Goal: Information Seeking & Learning: Learn about a topic

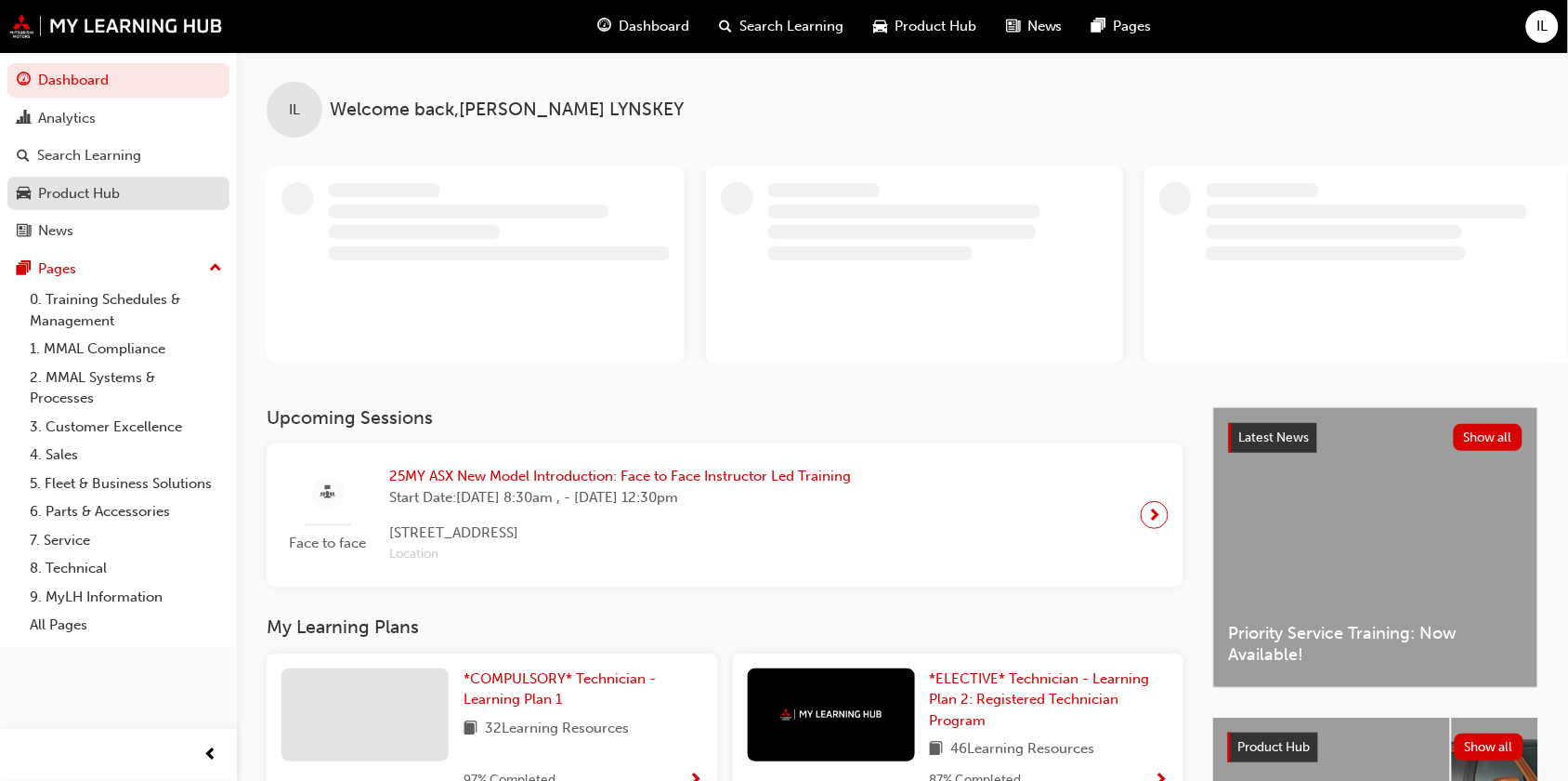
click at [96, 192] on div "Product Hub" at bounding box center [78, 194] width 81 height 21
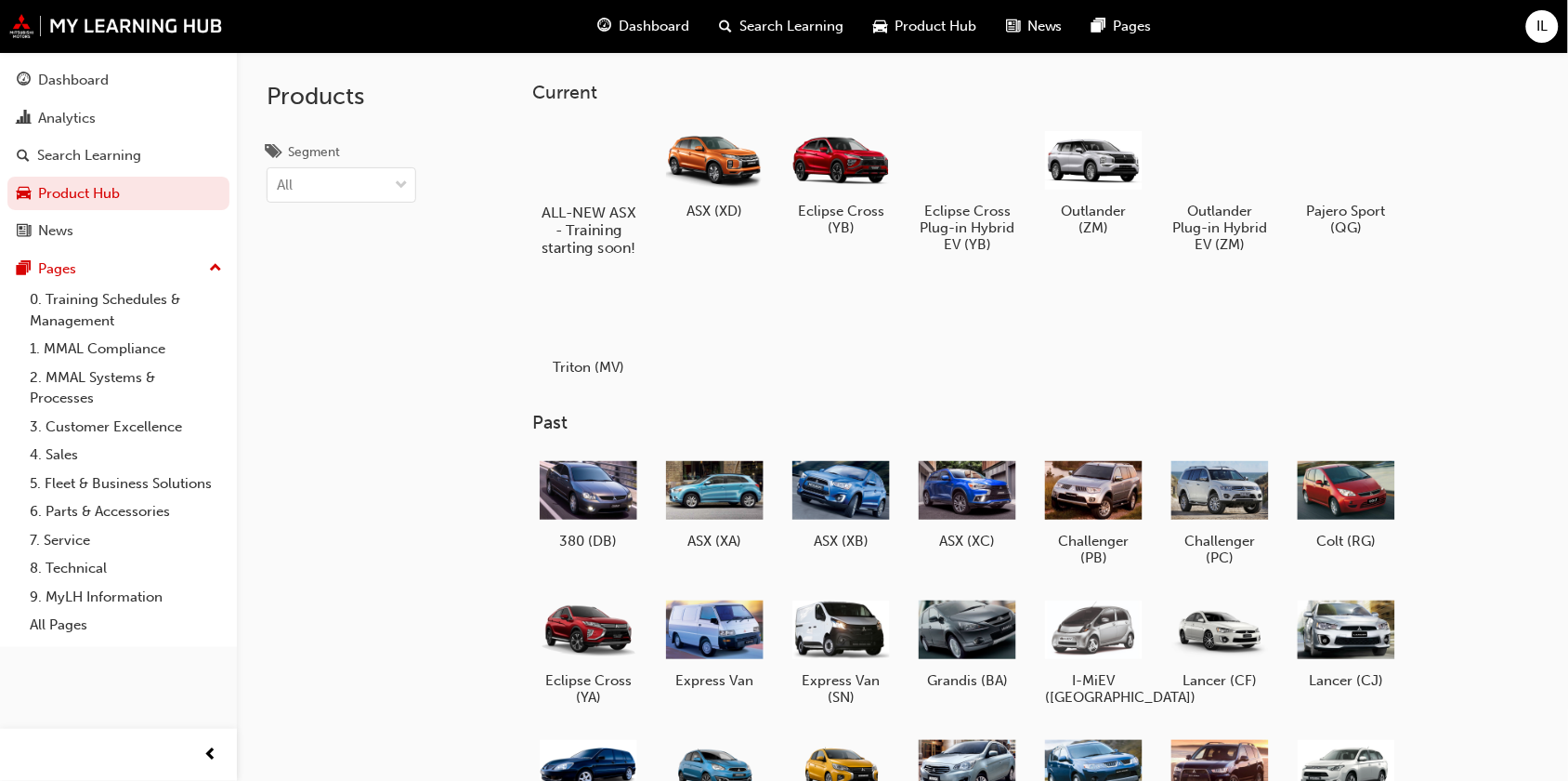
click at [582, 176] on div at bounding box center [589, 159] width 103 height 75
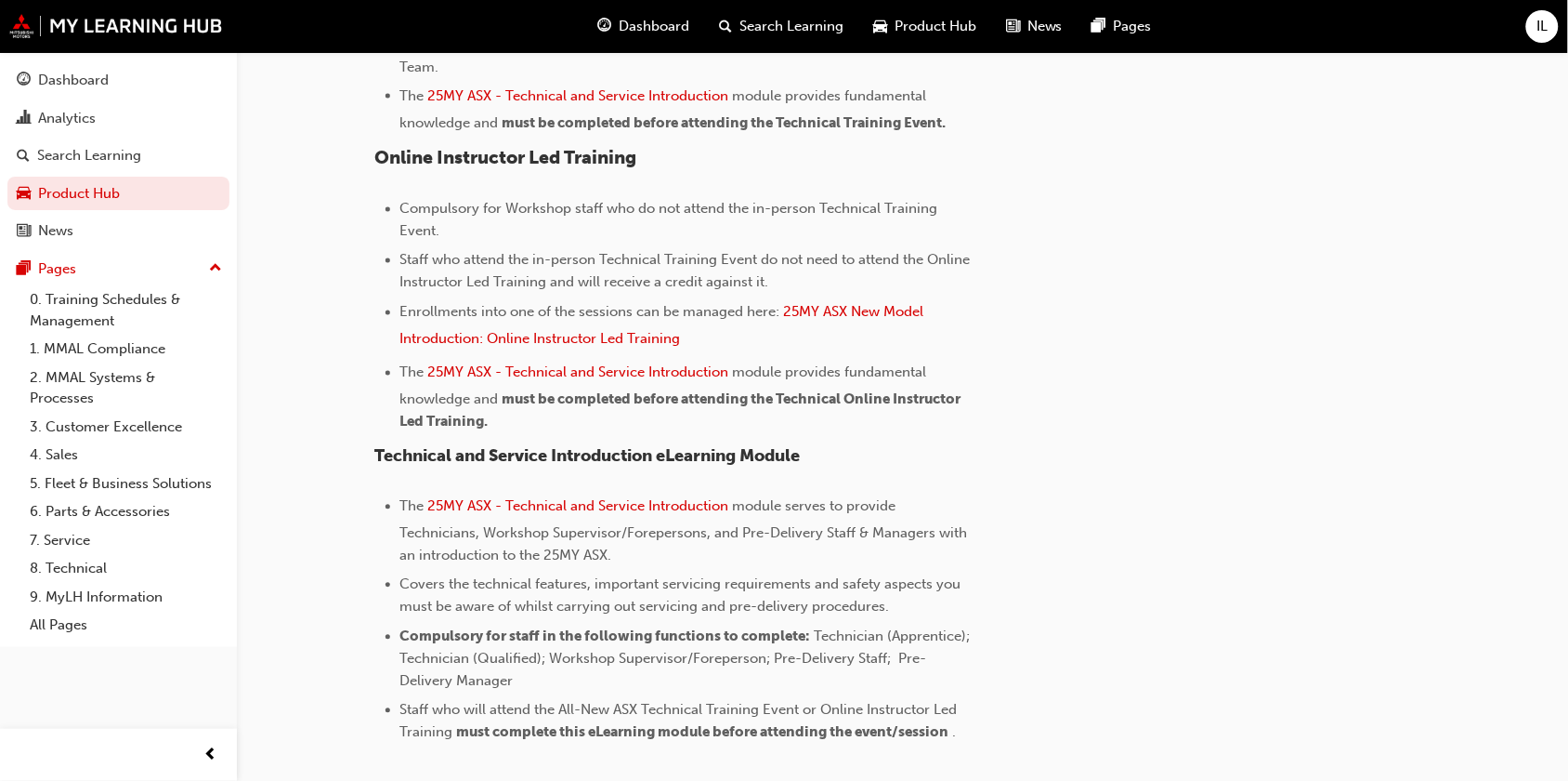
scroll to position [888, 0]
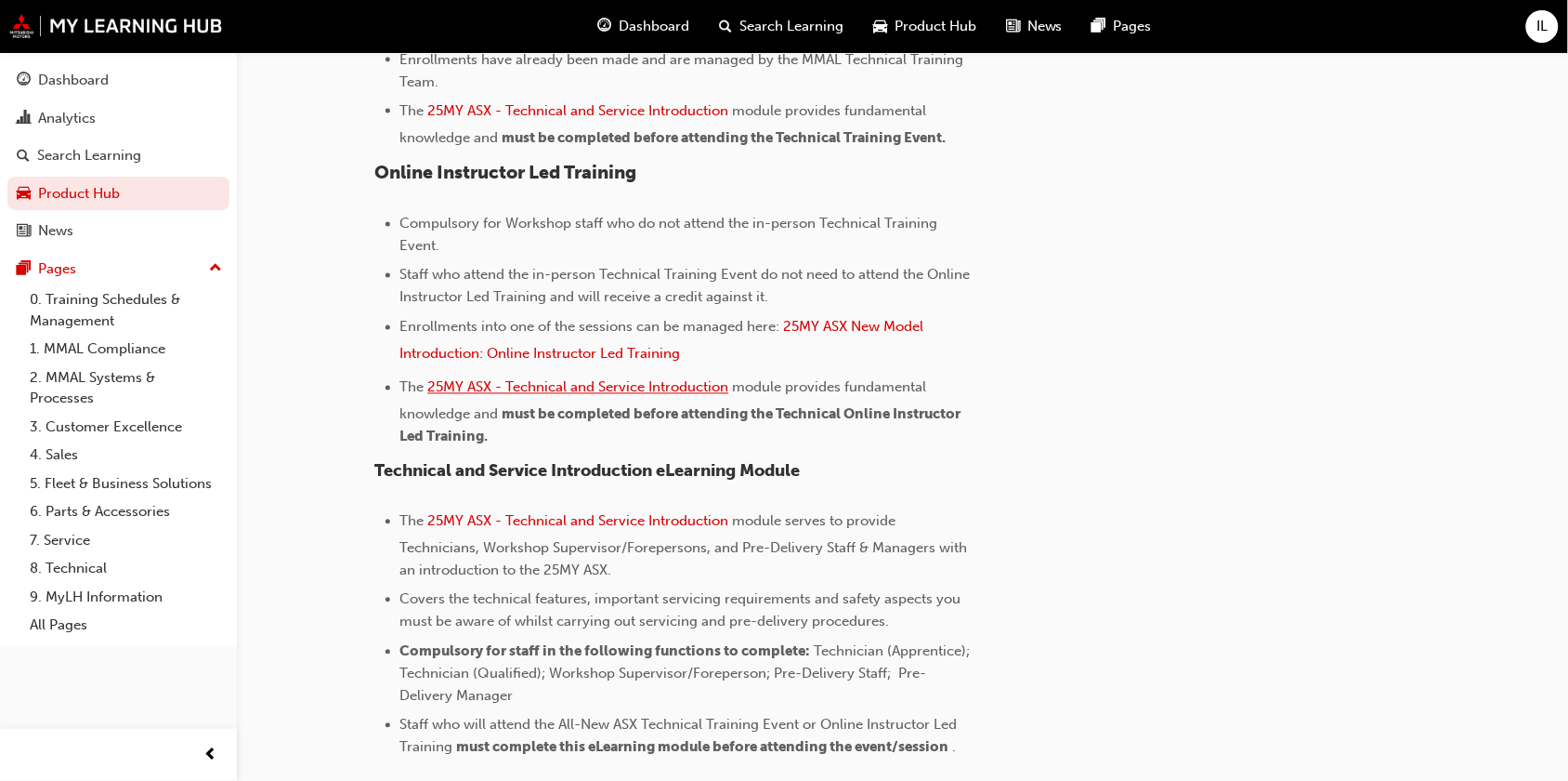
click at [616, 388] on span "25MY ASX - Technical and Service Introduction" at bounding box center [578, 387] width 301 height 16
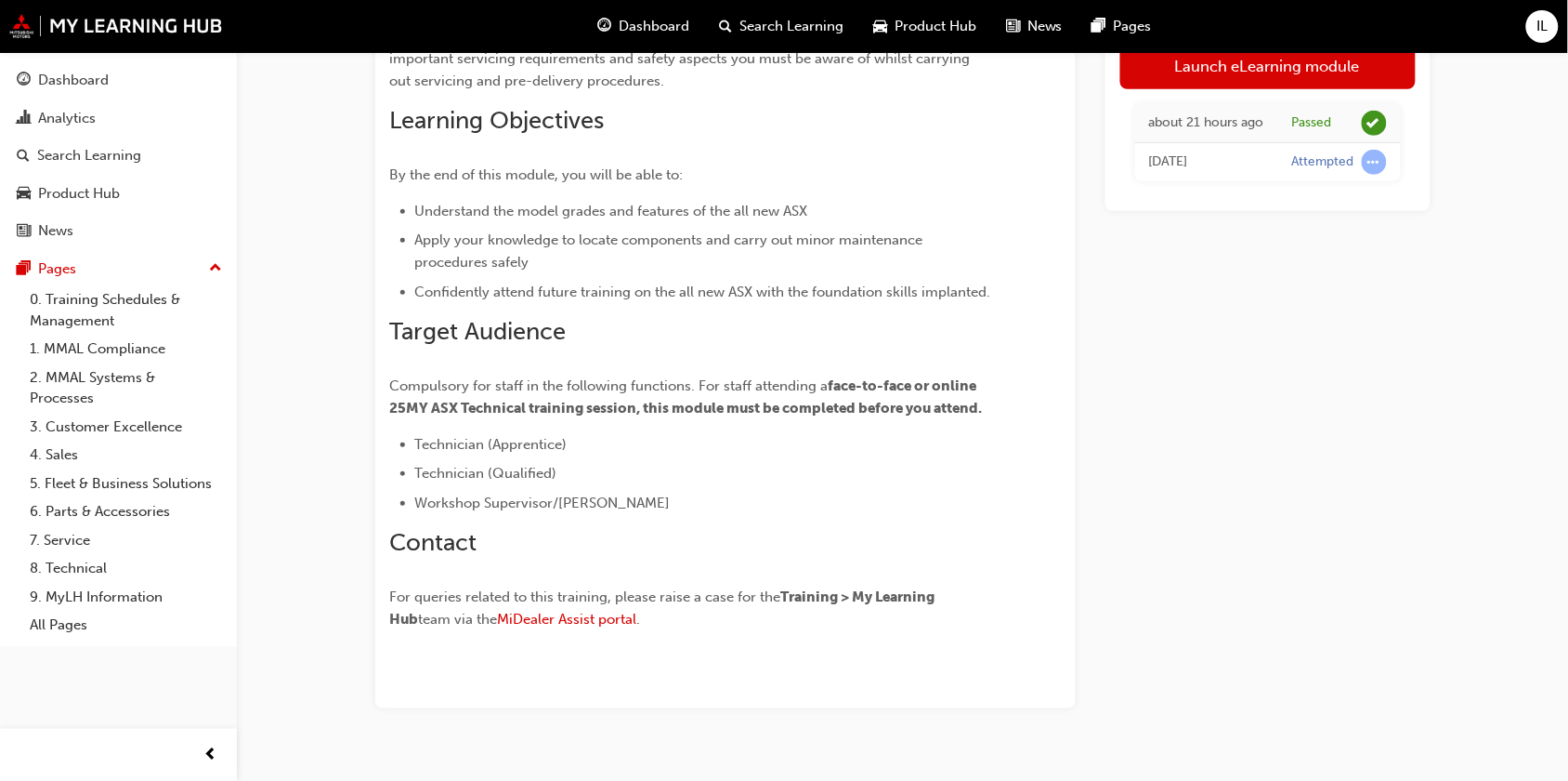
scroll to position [286, 0]
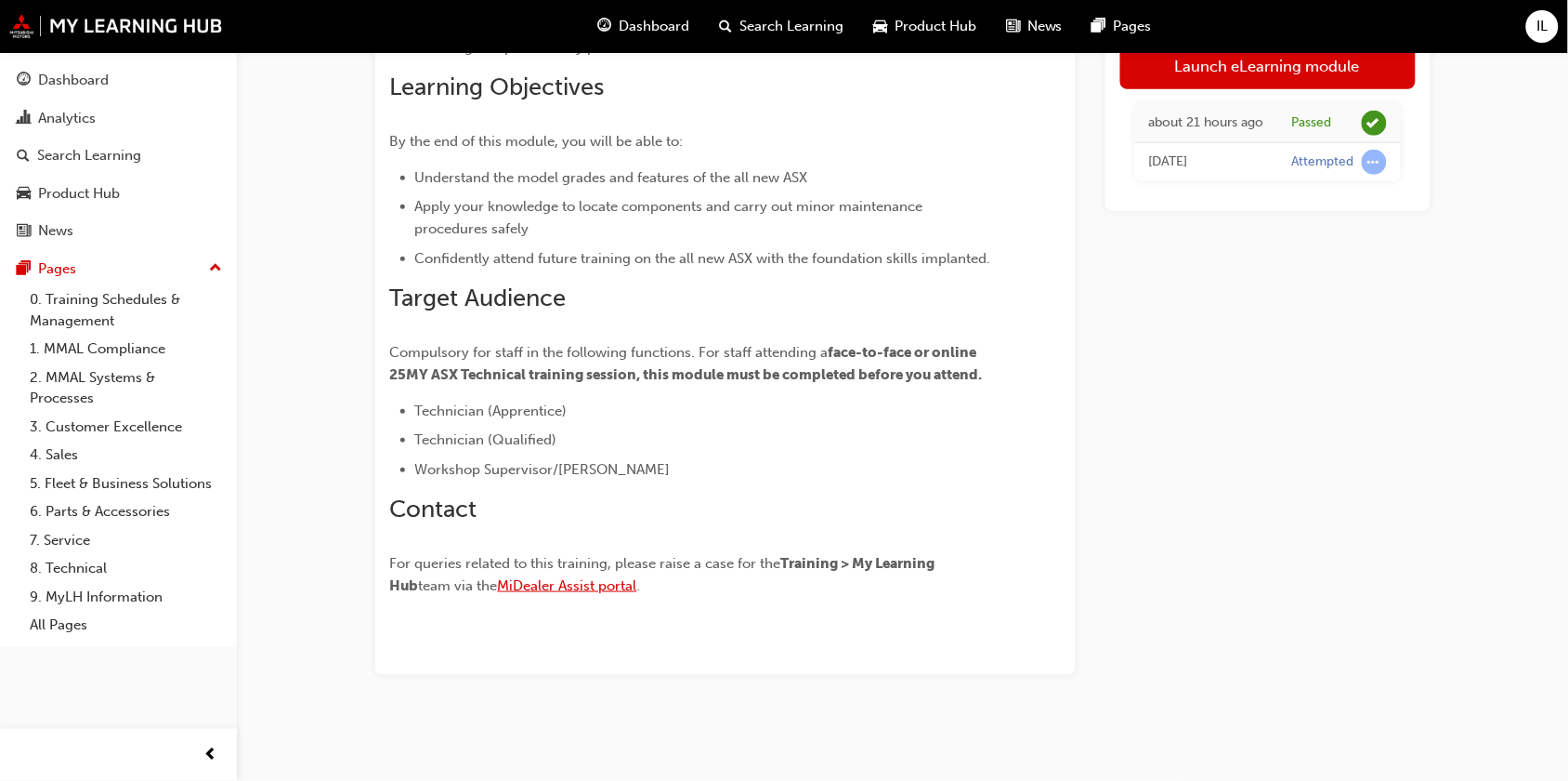
click at [555, 585] on span "MiDealer Assist portal" at bounding box center [568, 585] width 139 height 16
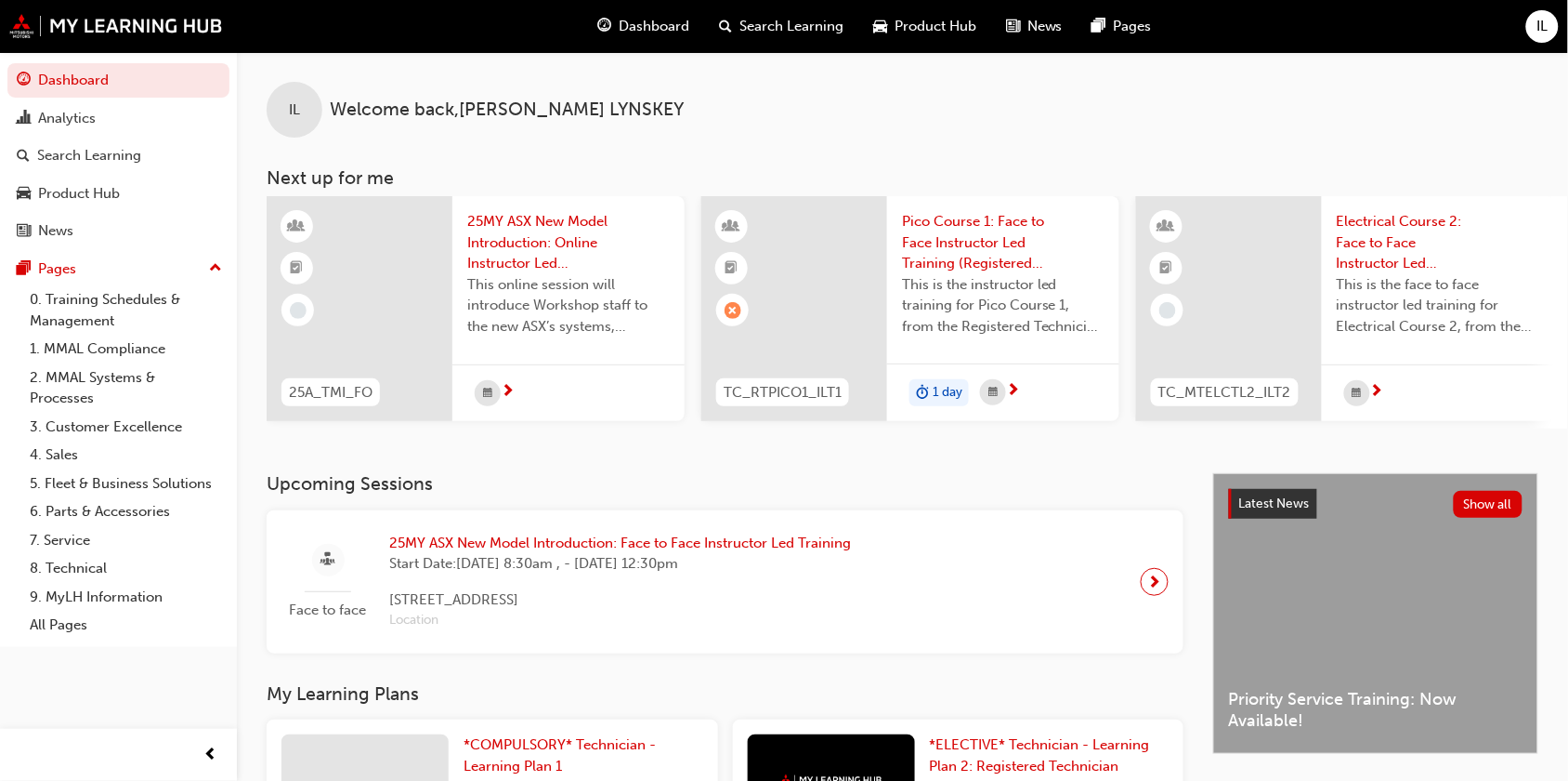
click at [649, 25] on span "Dashboard" at bounding box center [654, 26] width 71 height 21
click at [91, 314] on link "0. Training Schedules & Management" at bounding box center [126, 310] width 207 height 49
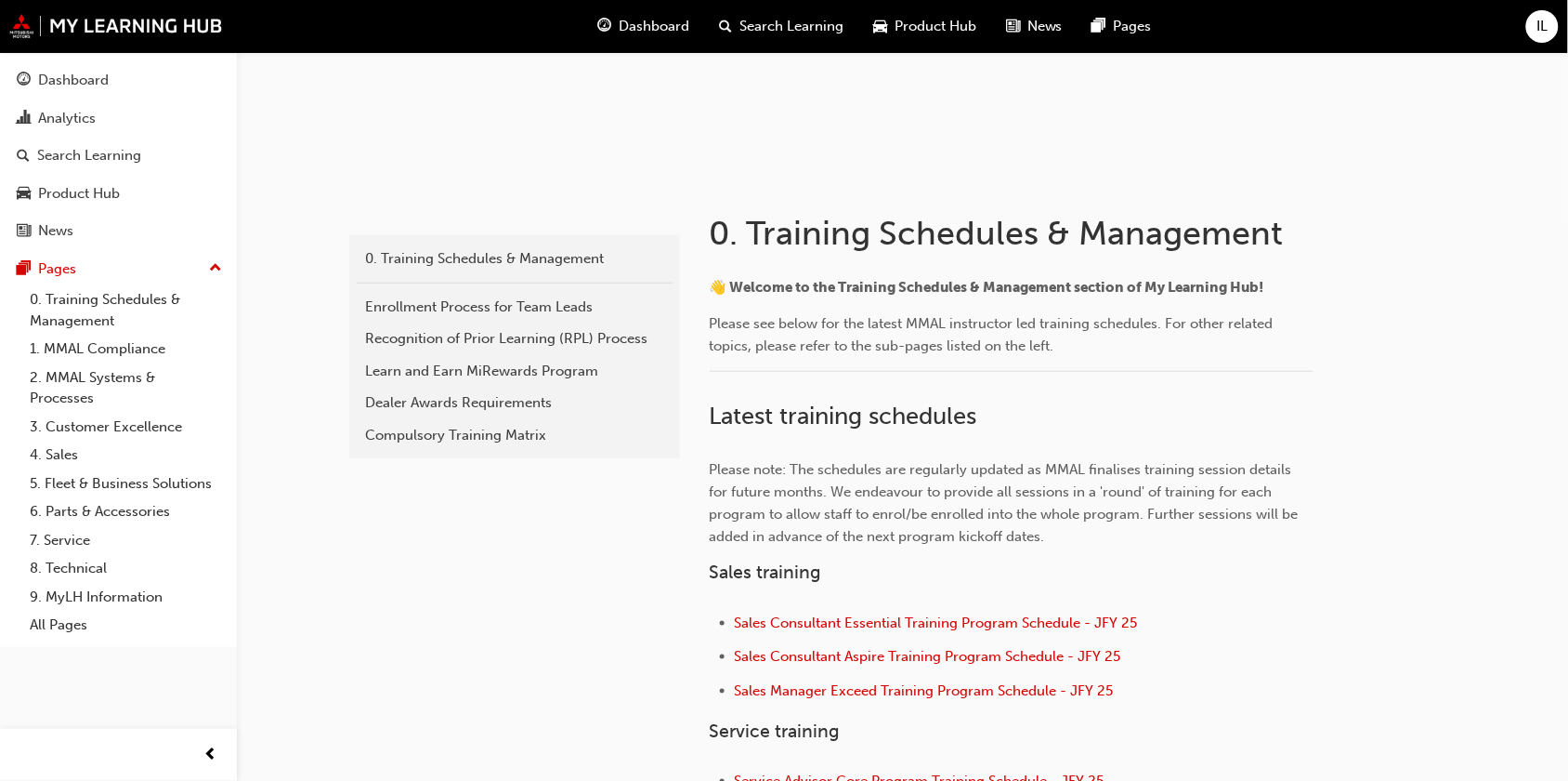
scroll to position [349, 0]
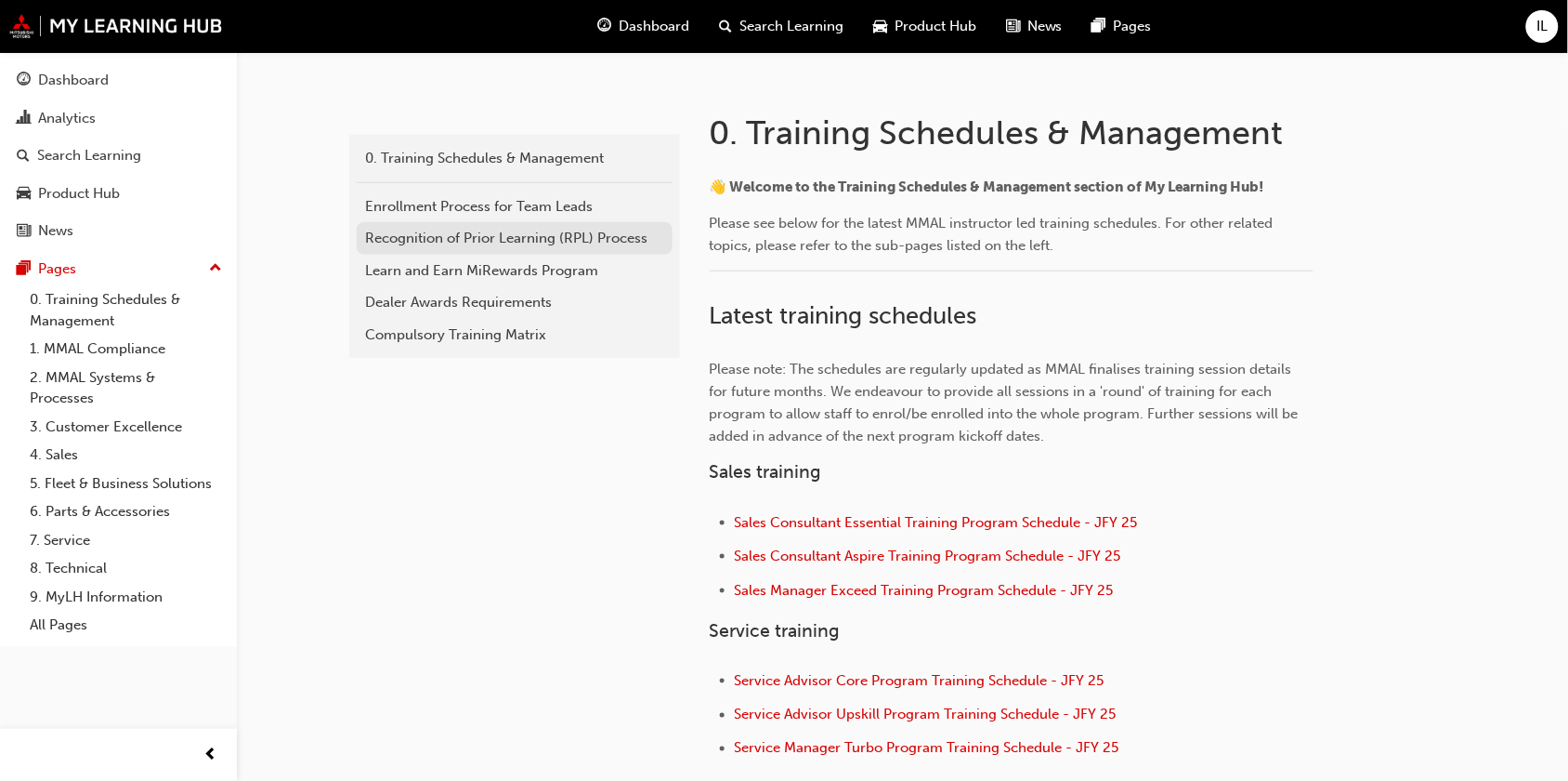
click at [488, 233] on div "Recognition of Prior Learning (RPL) Process" at bounding box center [514, 238] width 297 height 21
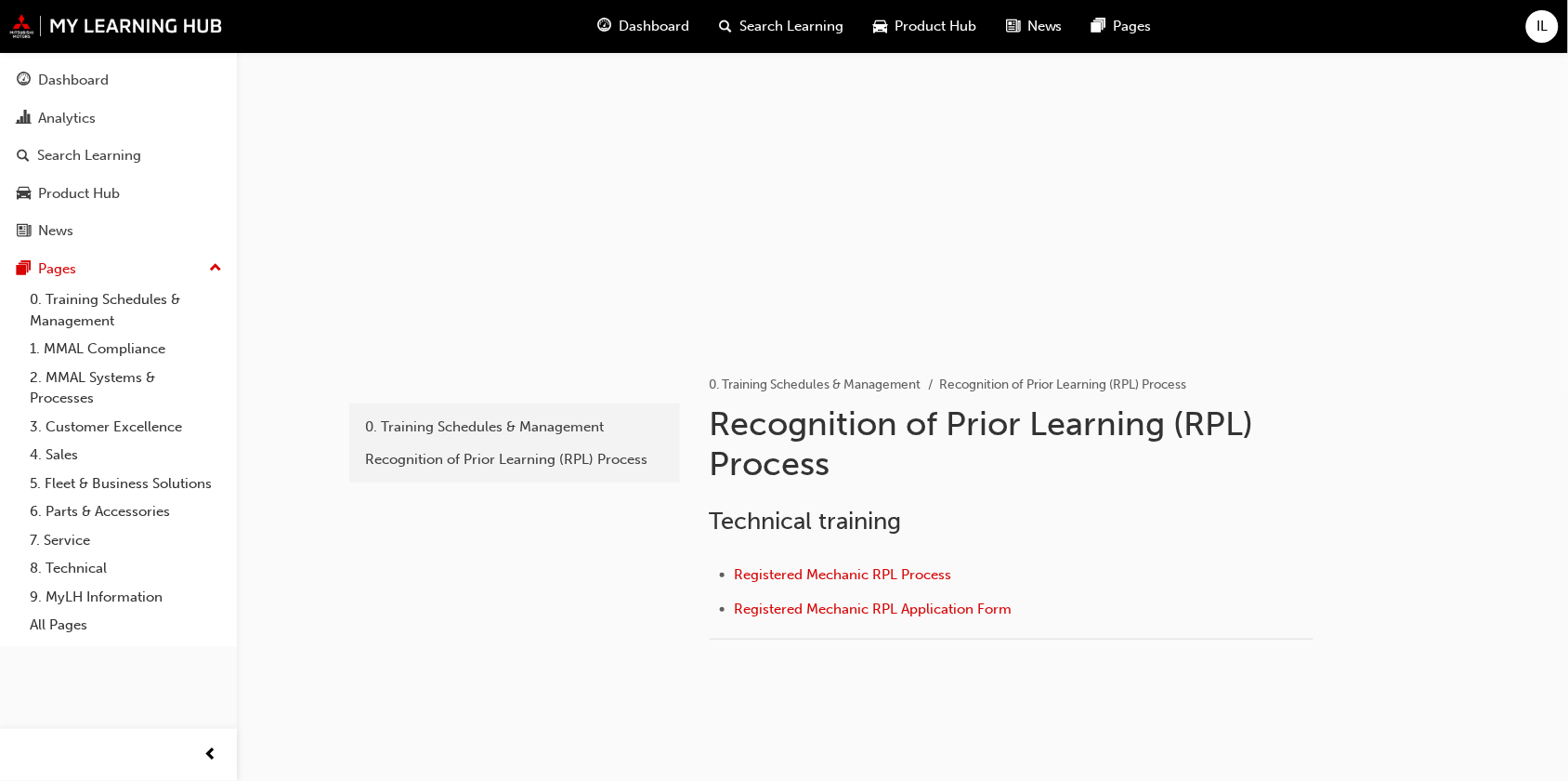
scroll to position [133, 0]
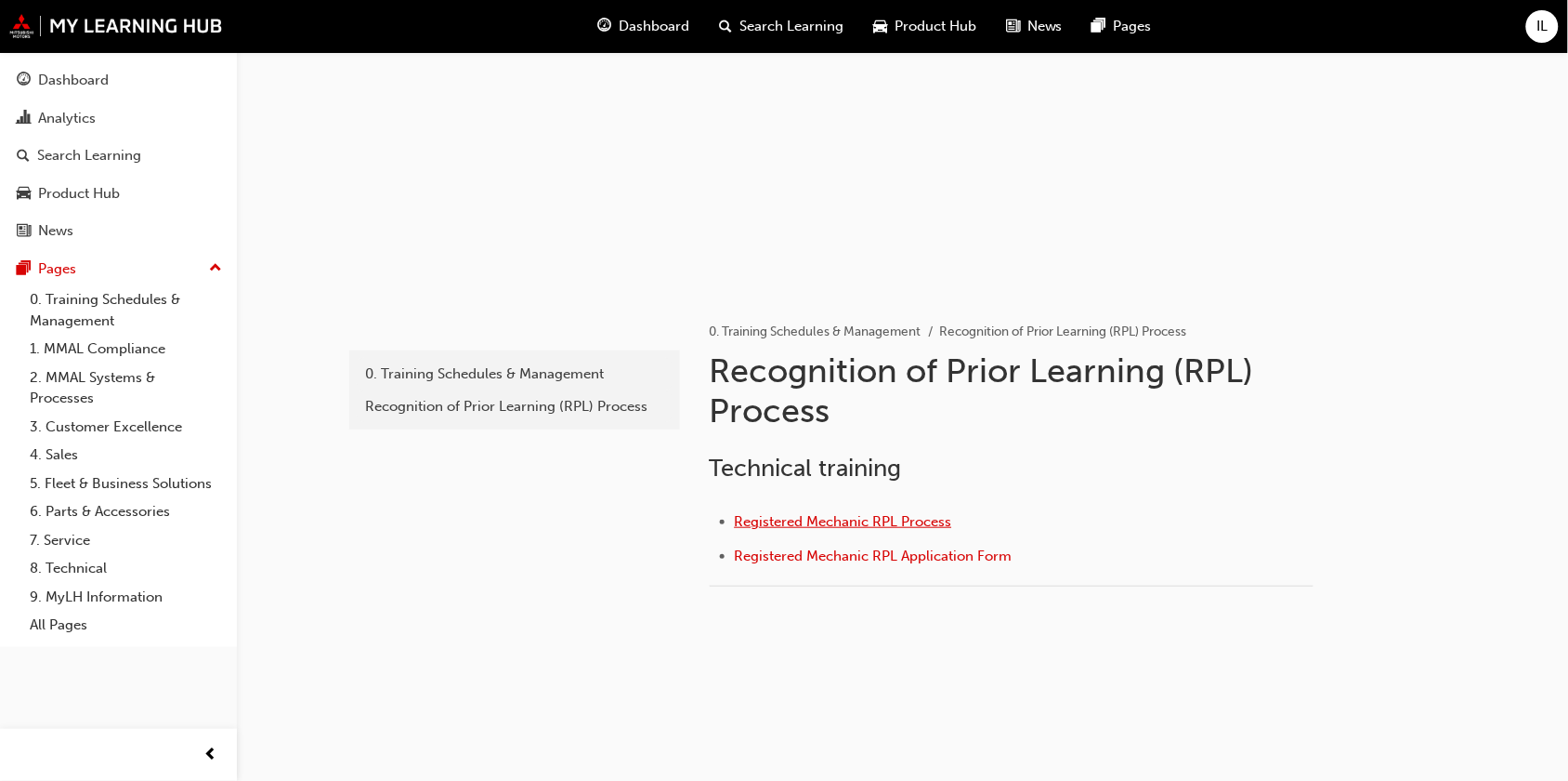
click at [884, 515] on span "Registered Mechanic RPL Process" at bounding box center [844, 521] width 217 height 16
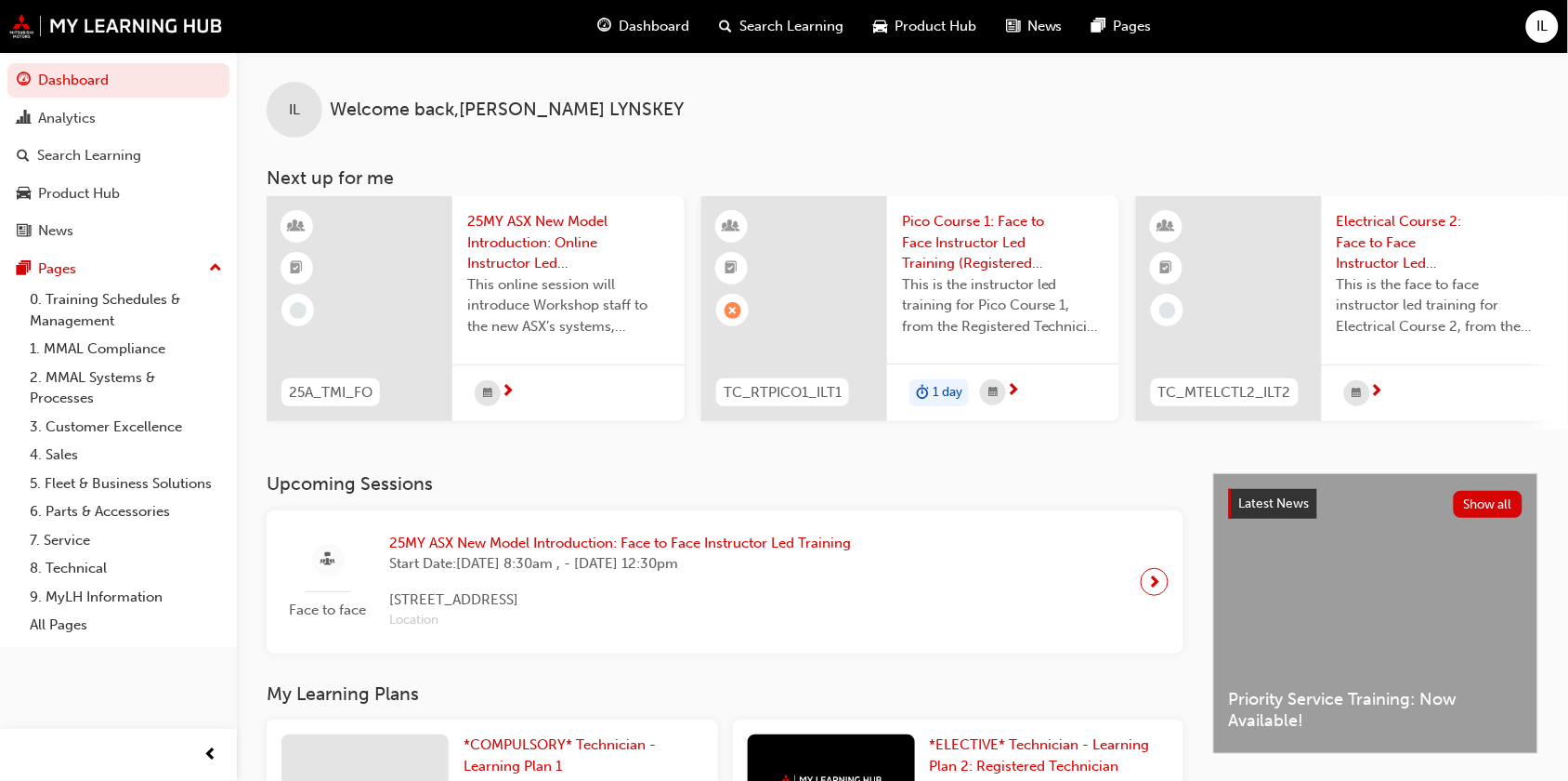
click at [512, 248] on span "25MY ASX New Model Introduction: Online Instructor Led Training" at bounding box center [569, 242] width 202 height 63
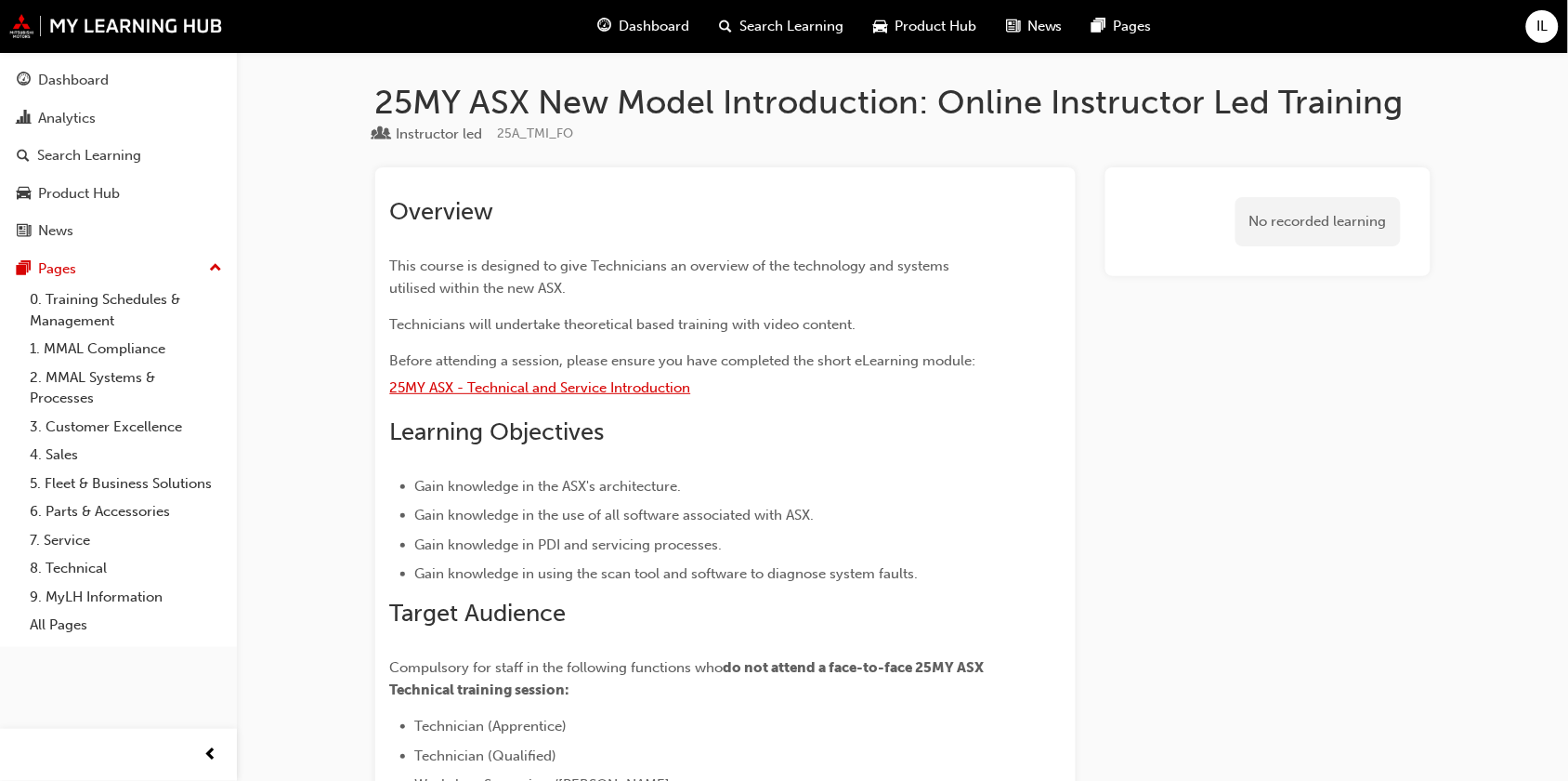
click at [614, 387] on span "25MY ASX - Technical and Service Introduction" at bounding box center [540, 387] width 301 height 16
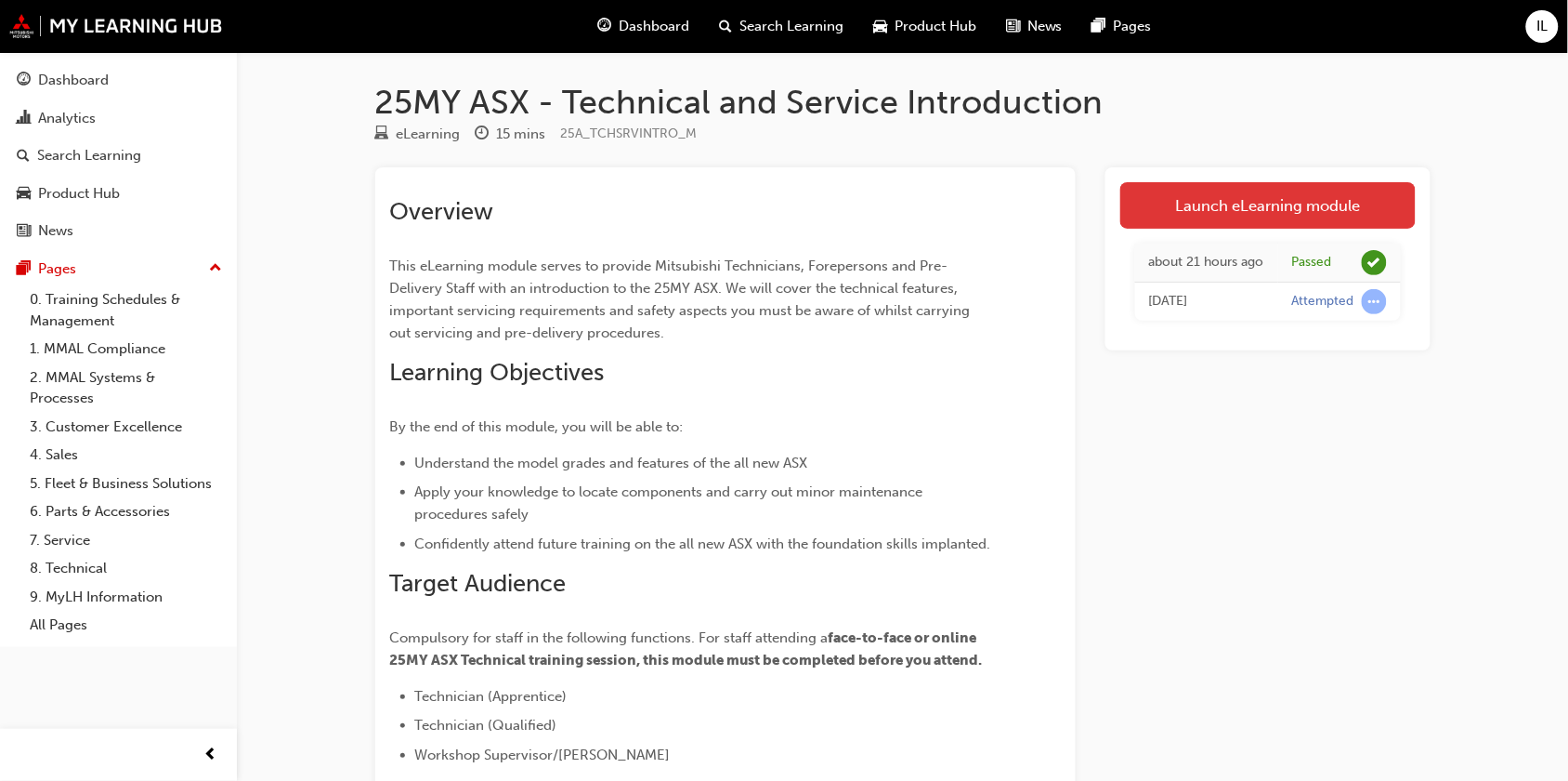
click at [1205, 200] on link "Launch eLearning module" at bounding box center [1268, 205] width 295 height 47
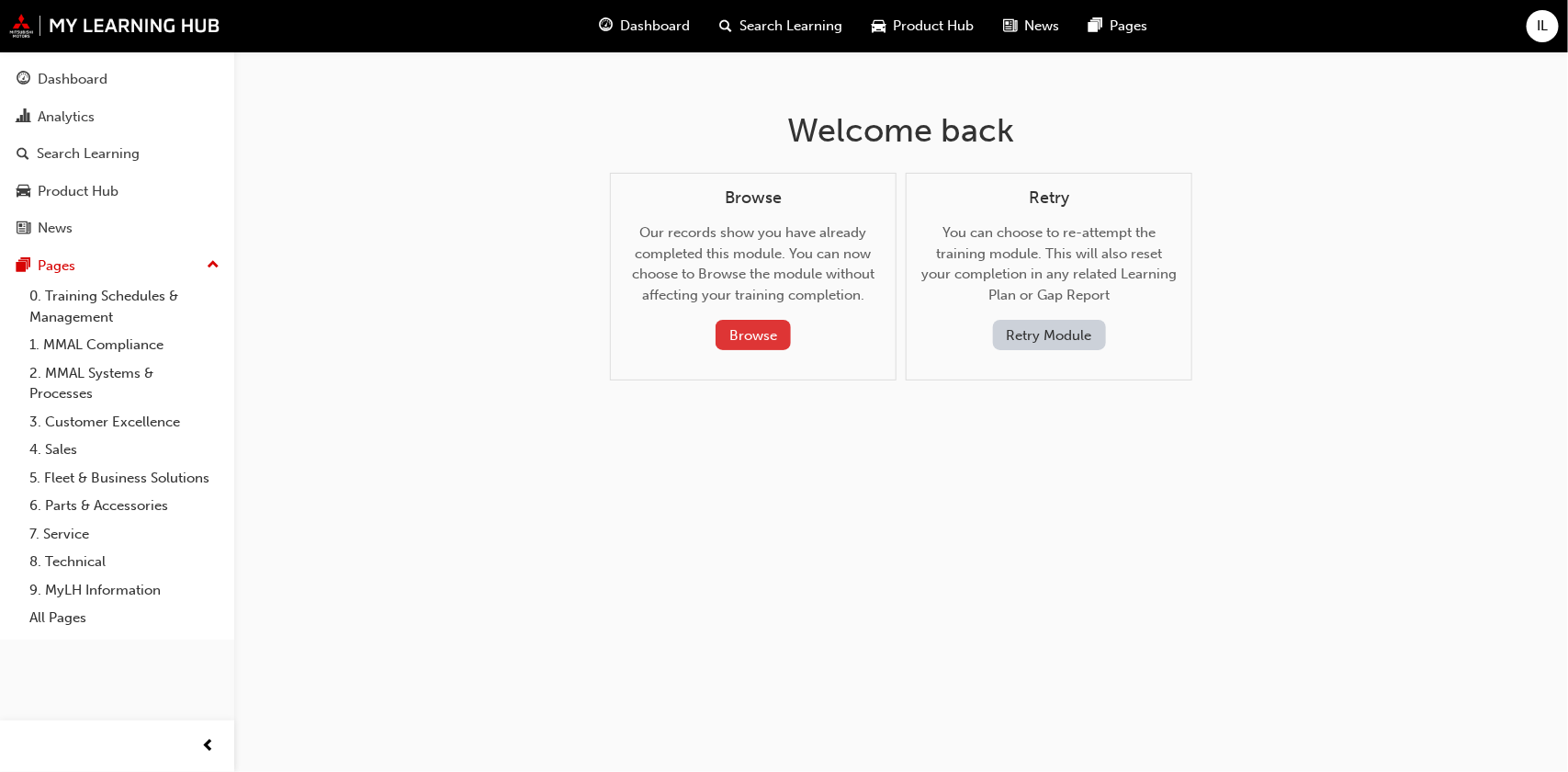
click at [759, 335] on button "Browse" at bounding box center [752, 335] width 76 height 31
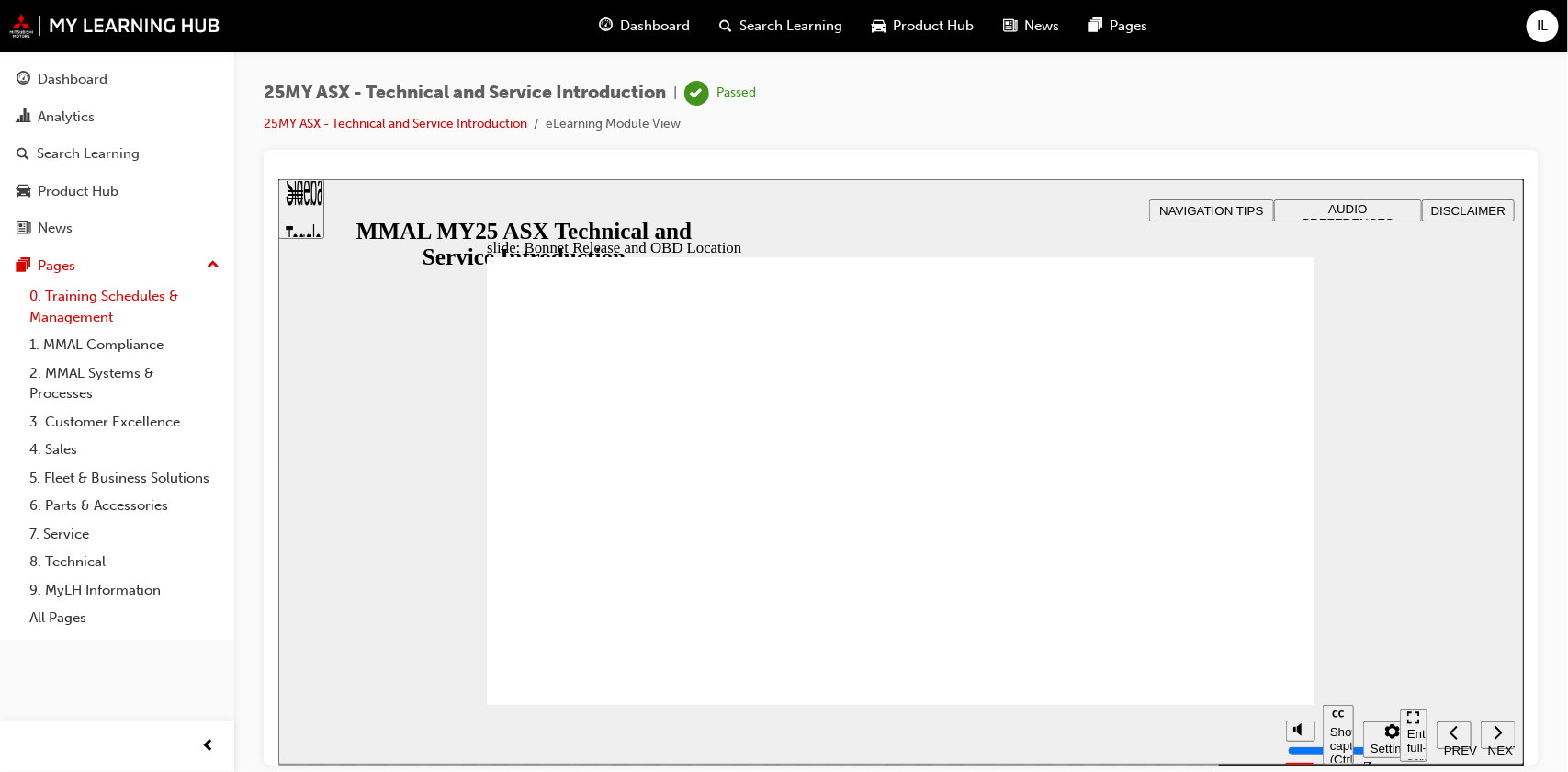
click at [90, 302] on link "0. Training Schedules & Management" at bounding box center [124, 307] width 205 height 49
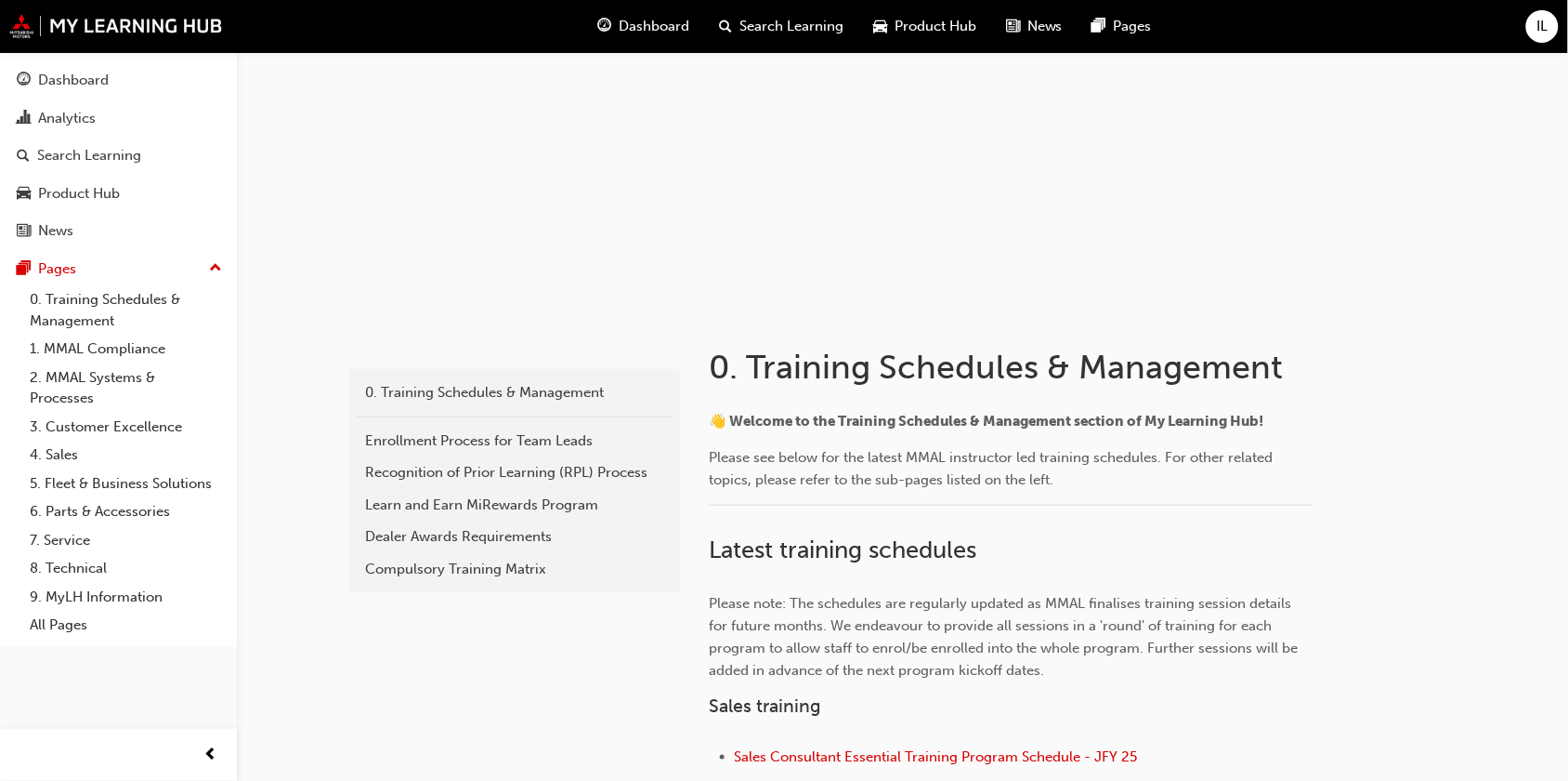
scroll to position [116, 0]
click at [485, 535] on div "Dealer Awards Requirements" at bounding box center [514, 535] width 297 height 21
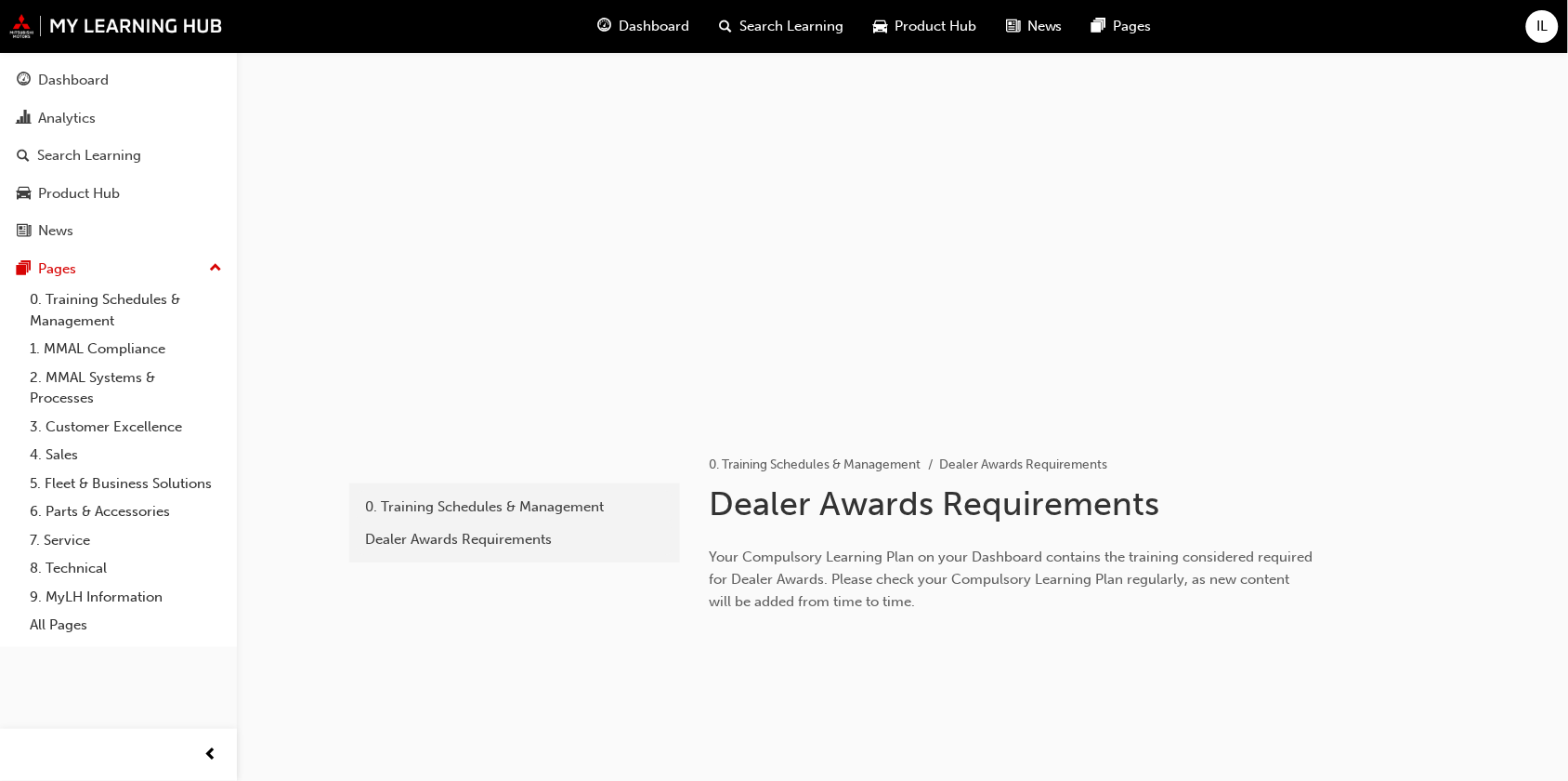
click at [646, 21] on span "Dashboard" at bounding box center [654, 26] width 71 height 21
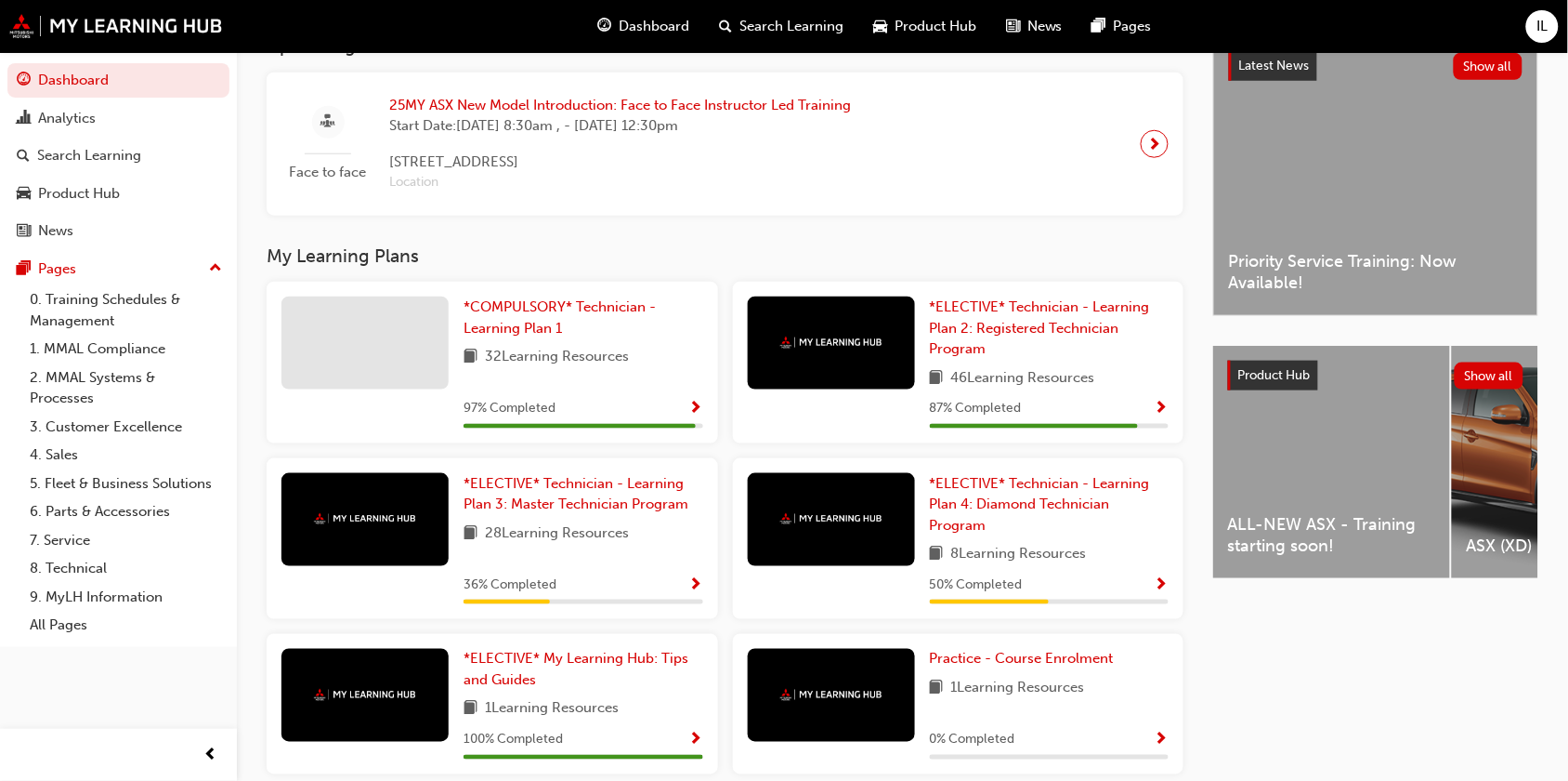
scroll to position [465, 0]
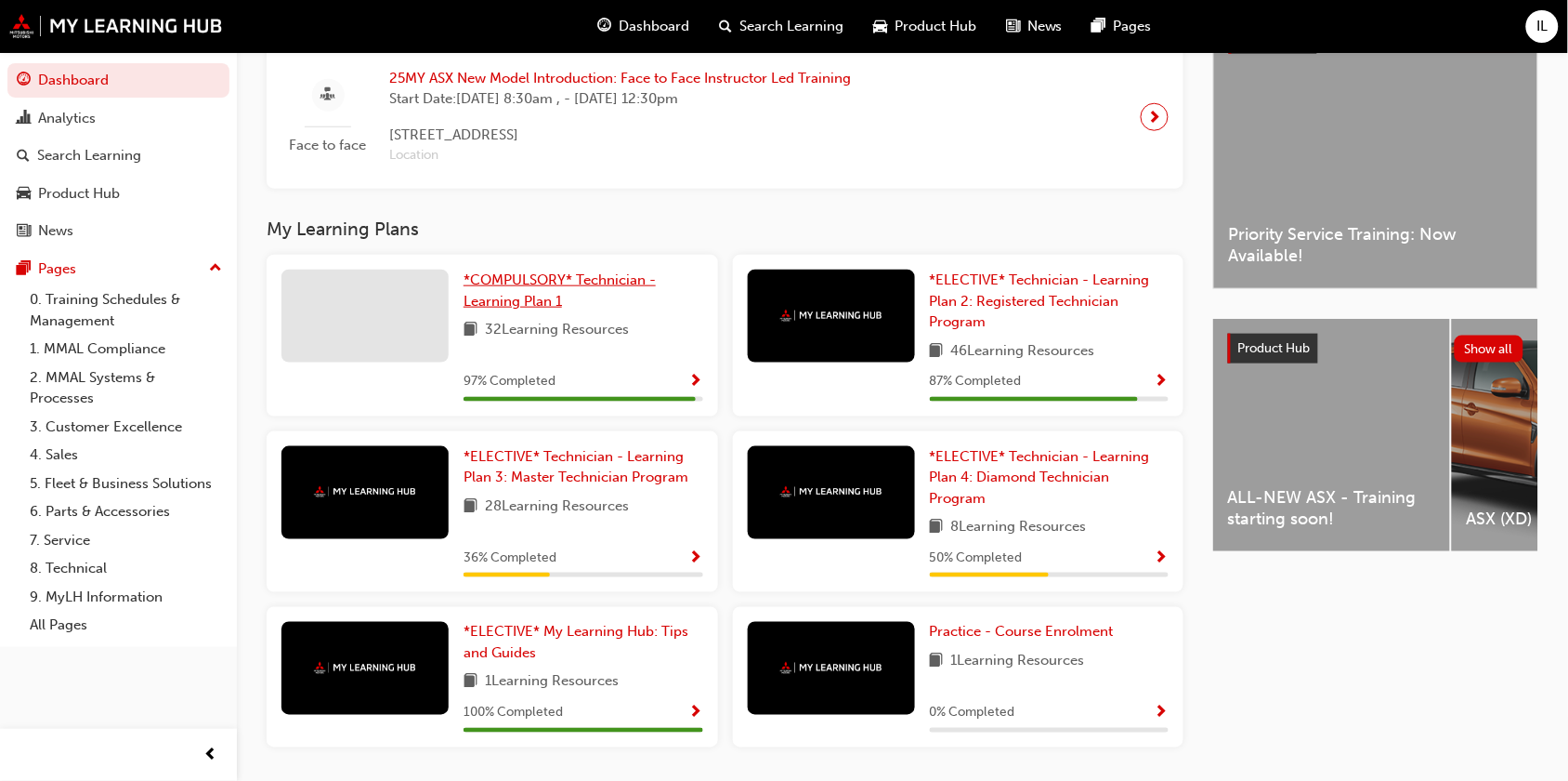
click at [539, 302] on span "*COMPULSORY* Technician - Learning Plan 1" at bounding box center [560, 290] width 193 height 38
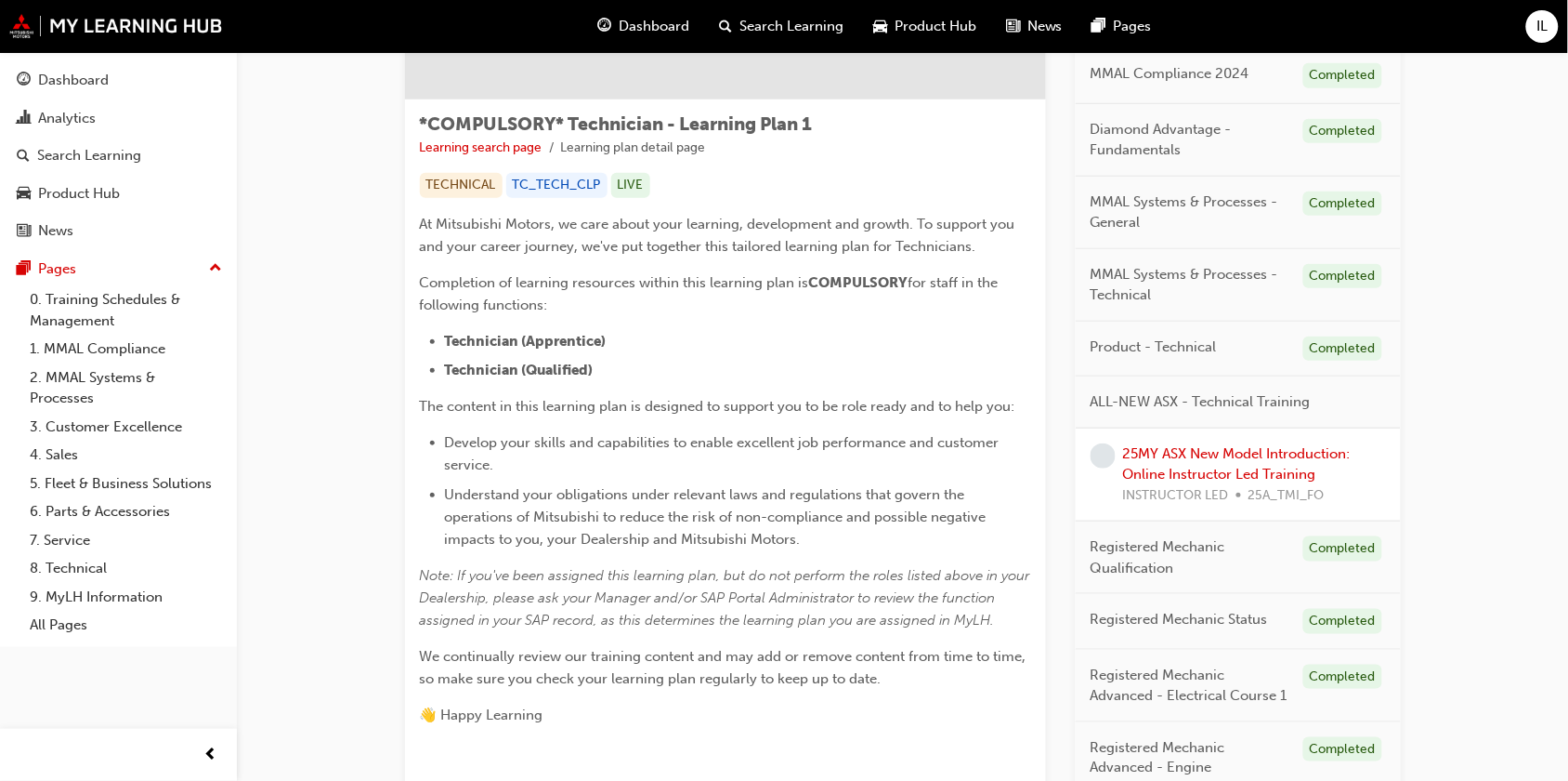
scroll to position [349, 0]
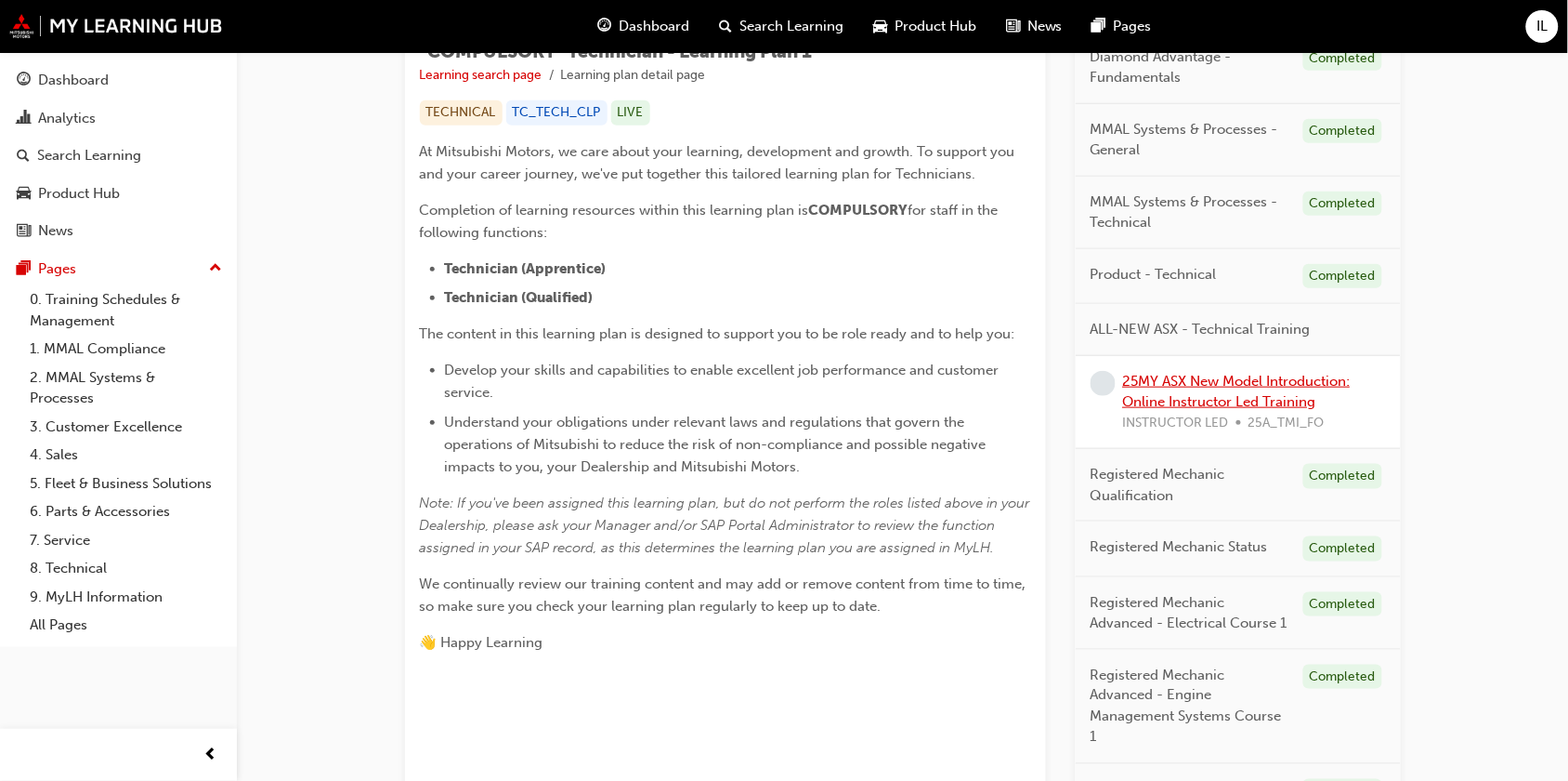
click at [1184, 396] on link "25MY ASX New Model Introduction: Online Instructor Led Training" at bounding box center [1237, 391] width 228 height 38
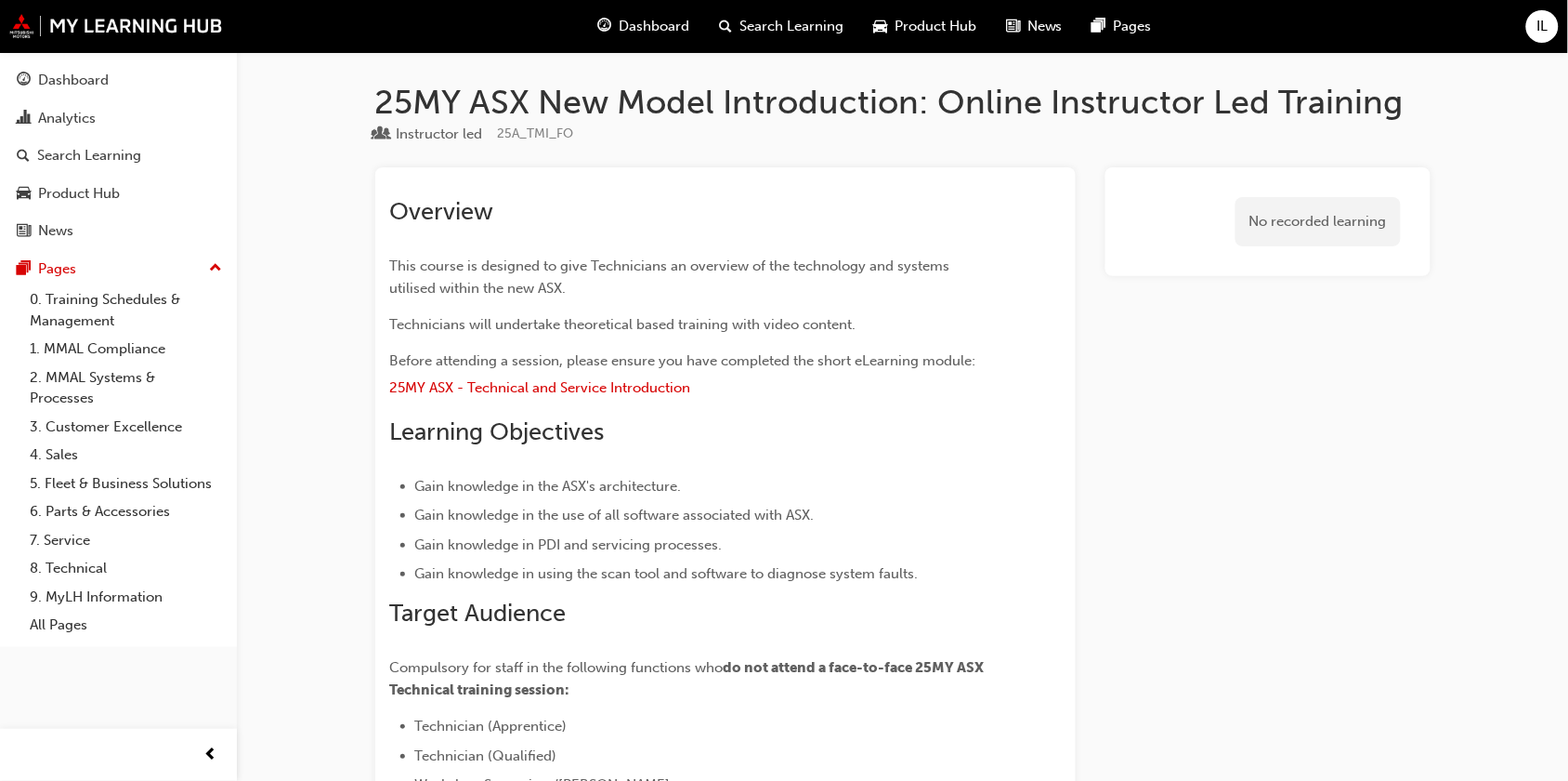
click at [641, 23] on span "Dashboard" at bounding box center [654, 26] width 71 height 21
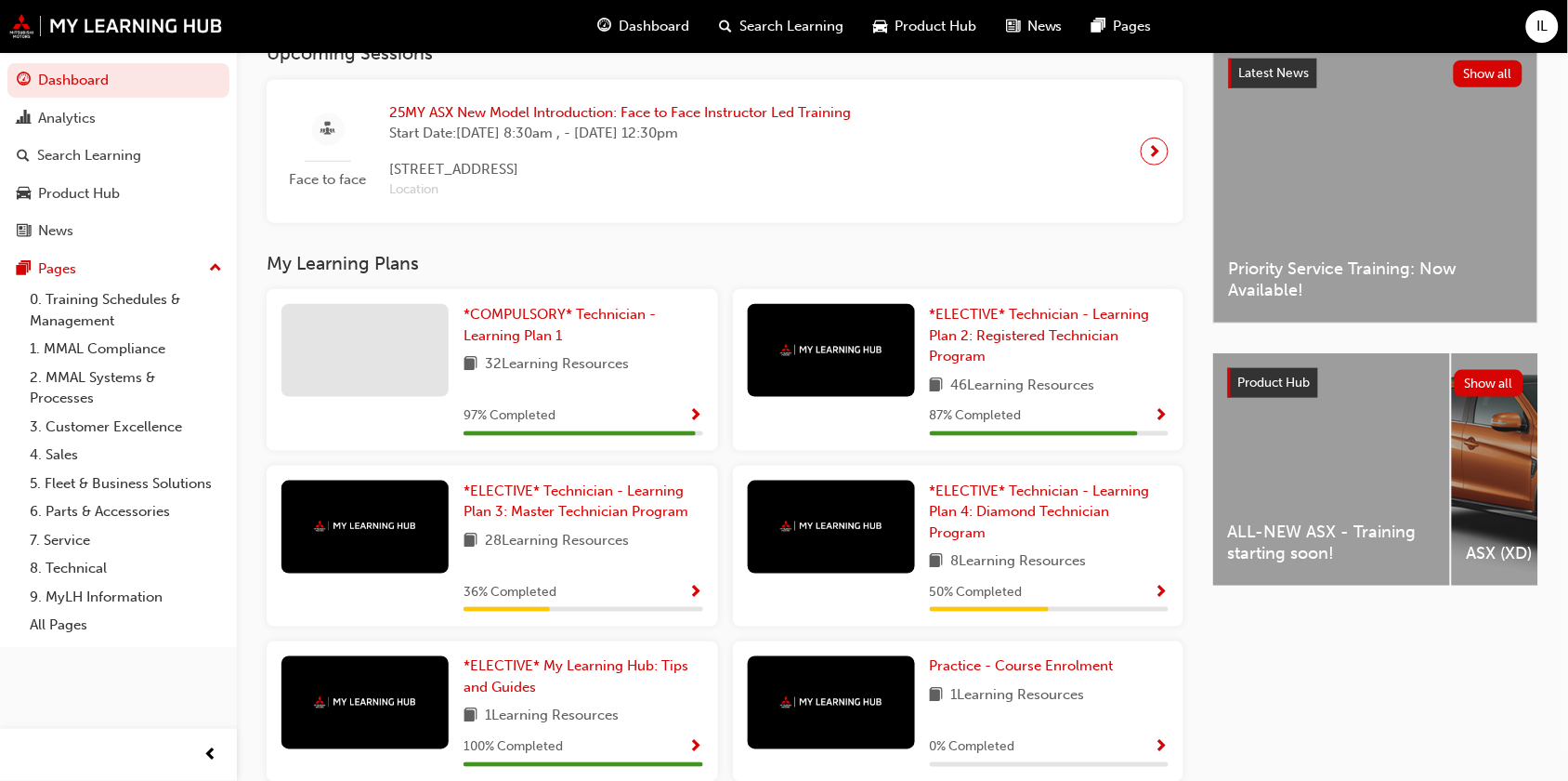
scroll to position [465, 0]
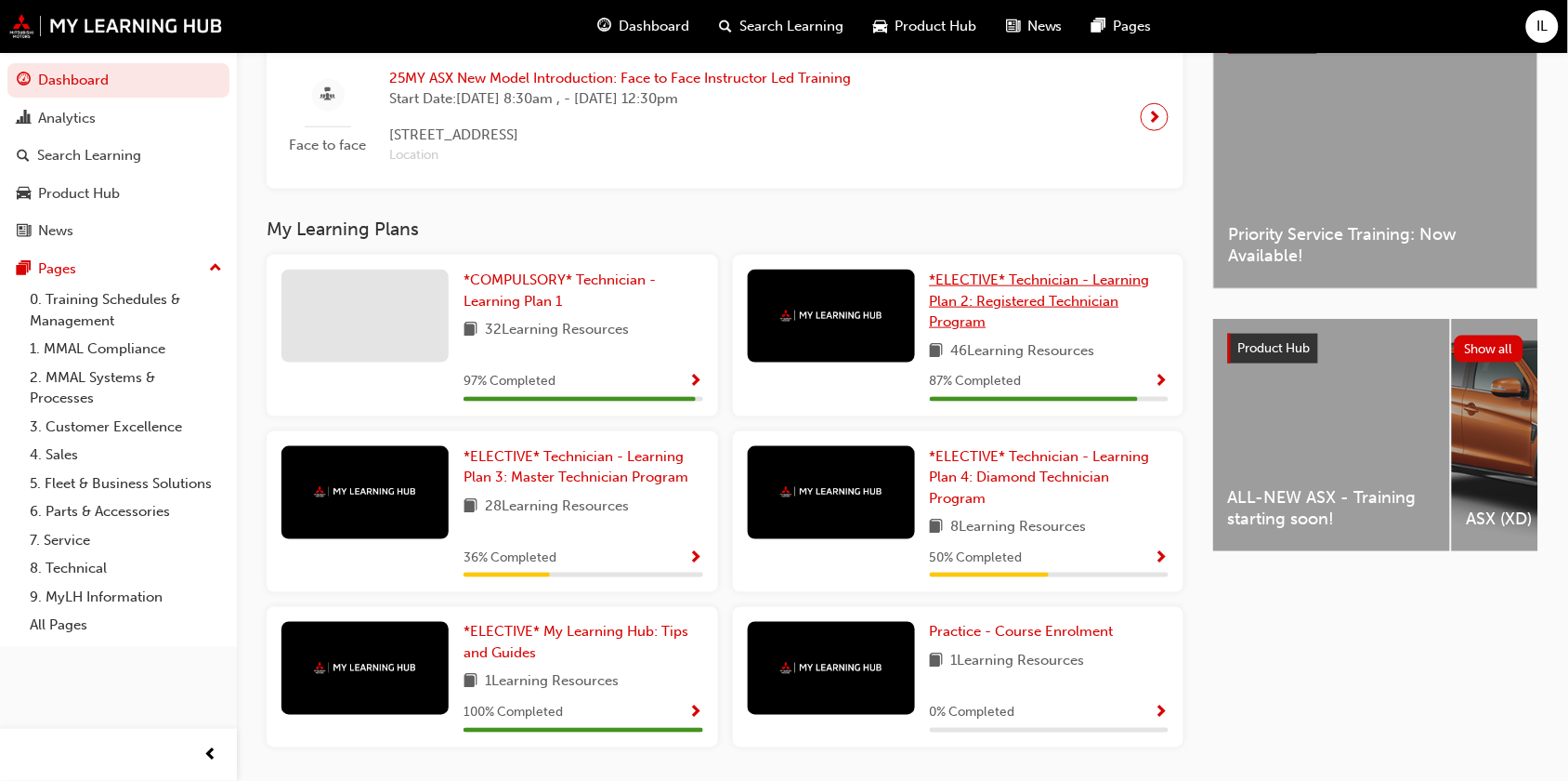
click at [1023, 303] on span "*ELECTIVE* Technician - Learning Plan 2: Registered Technician Program" at bounding box center [1039, 300] width 220 height 58
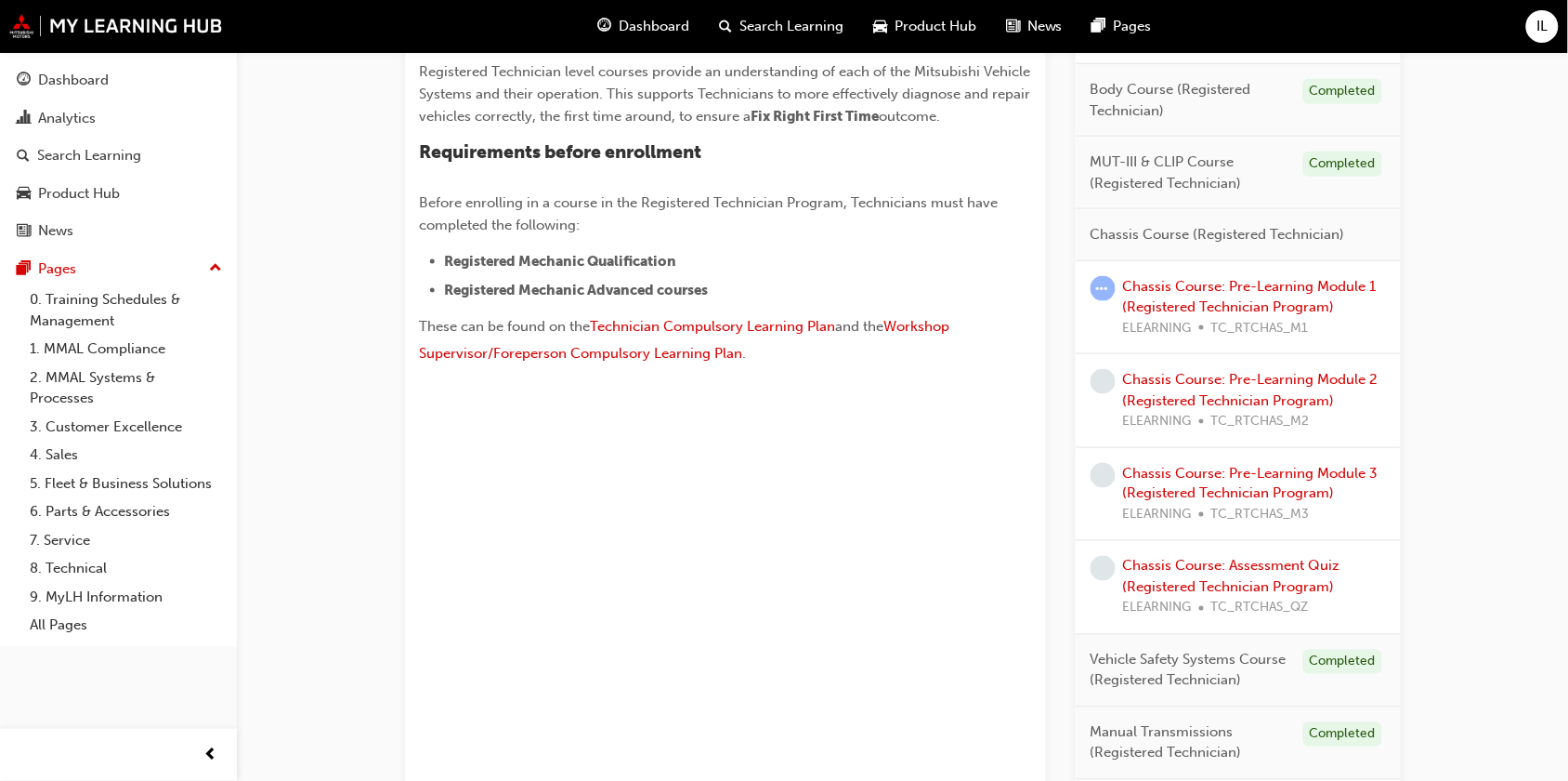
scroll to position [581, 0]
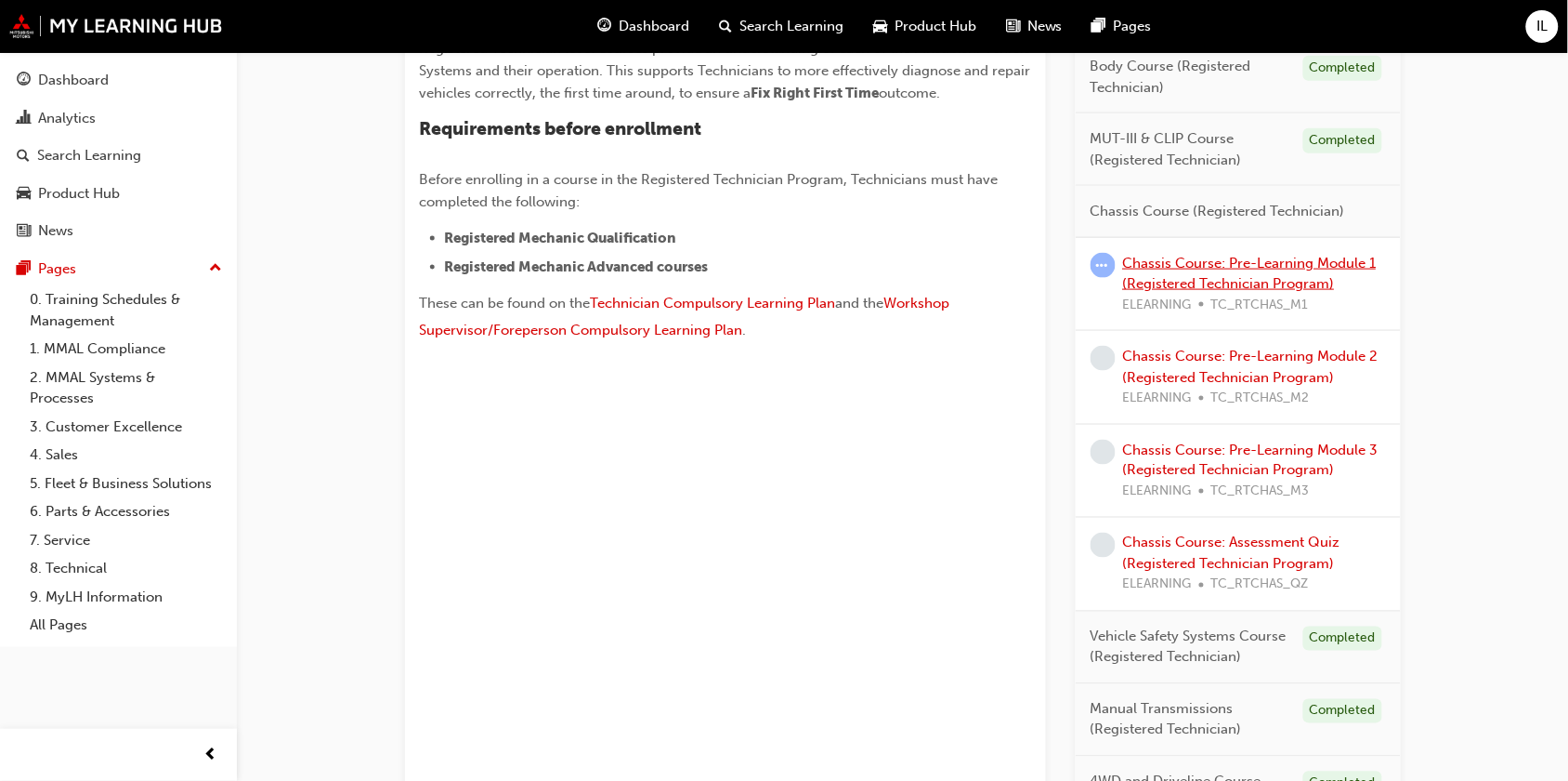
click at [1197, 267] on link "Chassis Course: Pre-Learning Module 1 (Registered Technician Program)" at bounding box center [1250, 273] width 254 height 38
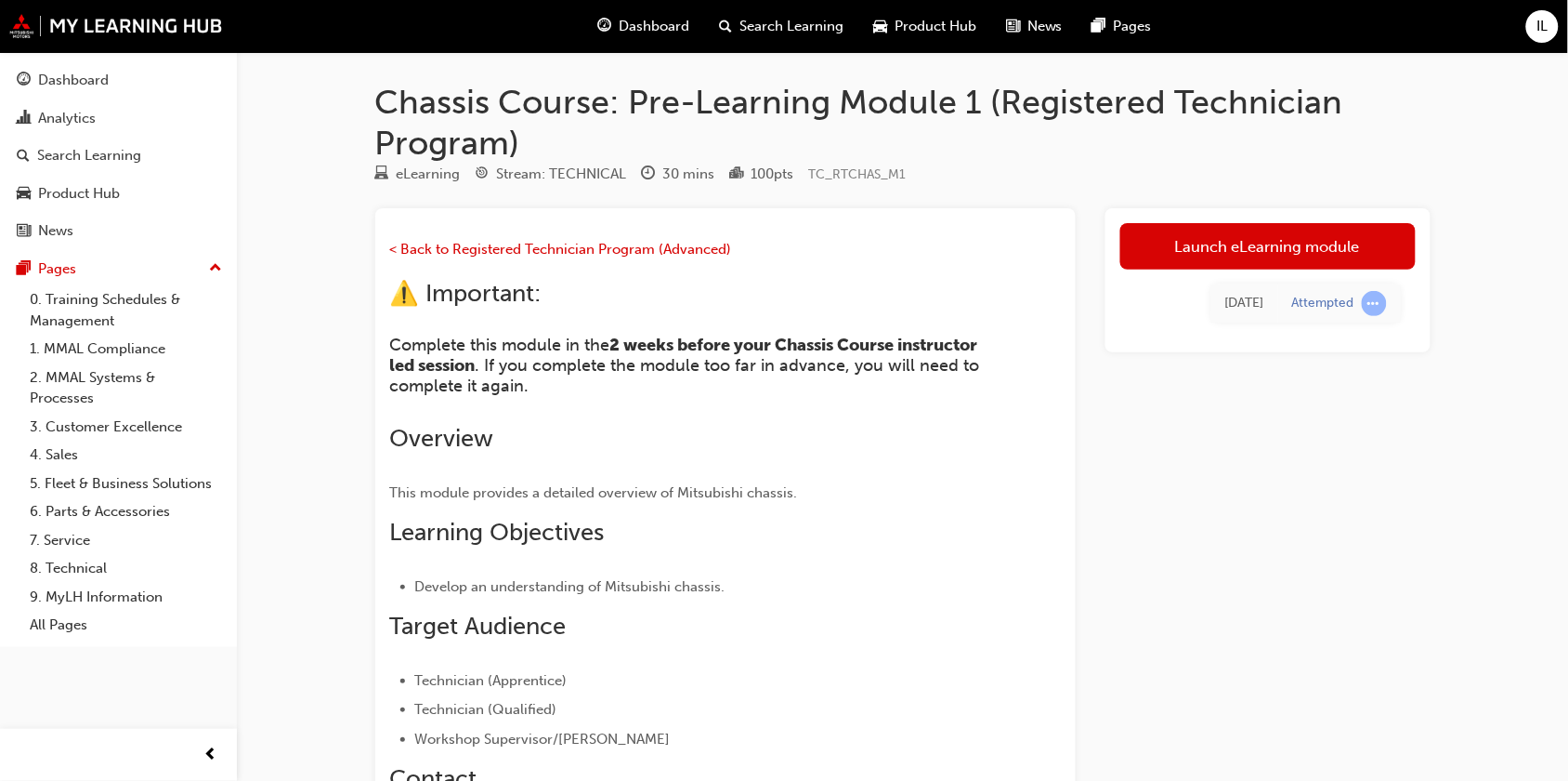
click at [653, 20] on span "Dashboard" at bounding box center [654, 26] width 71 height 21
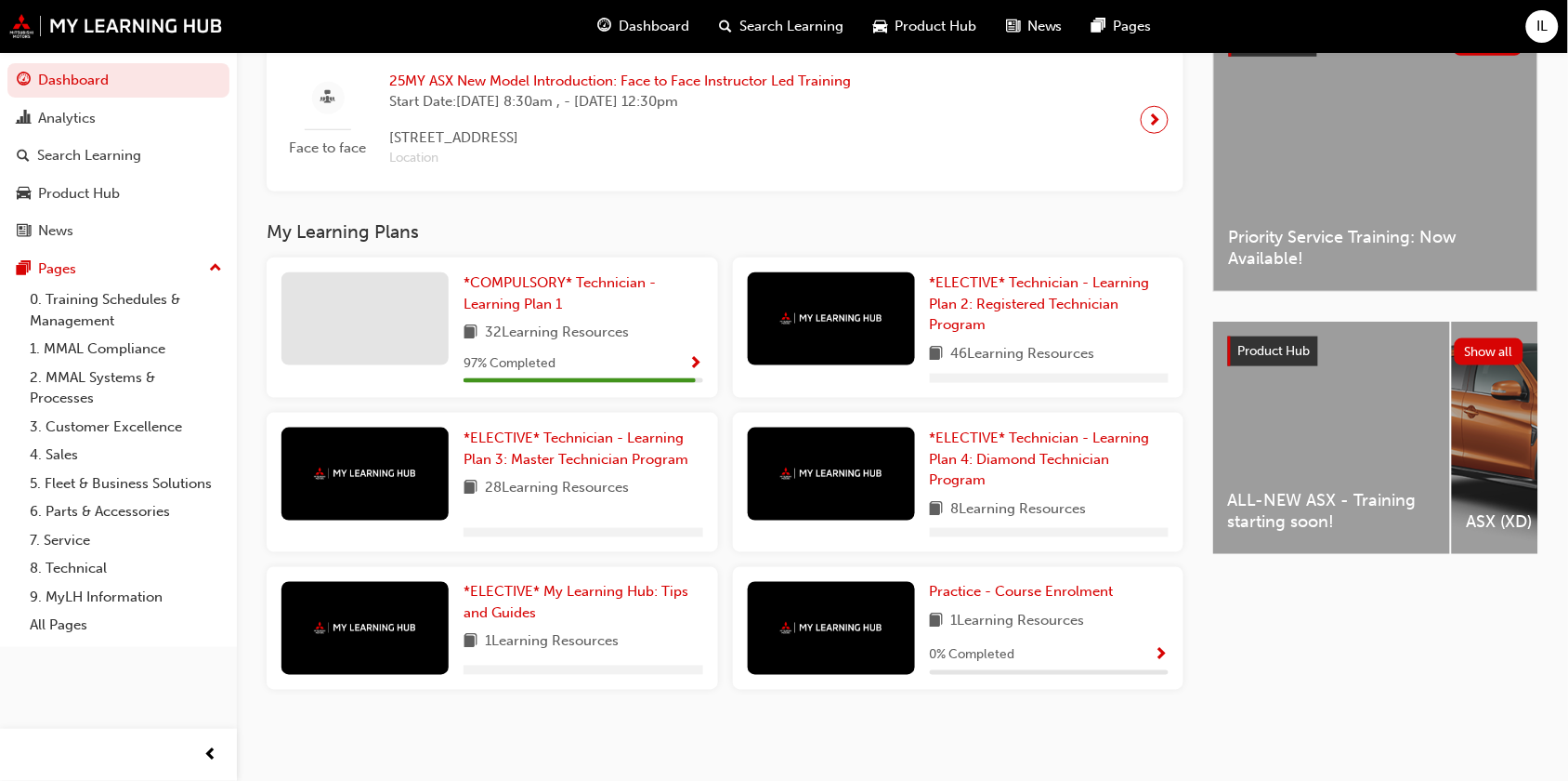
scroll to position [470, 0]
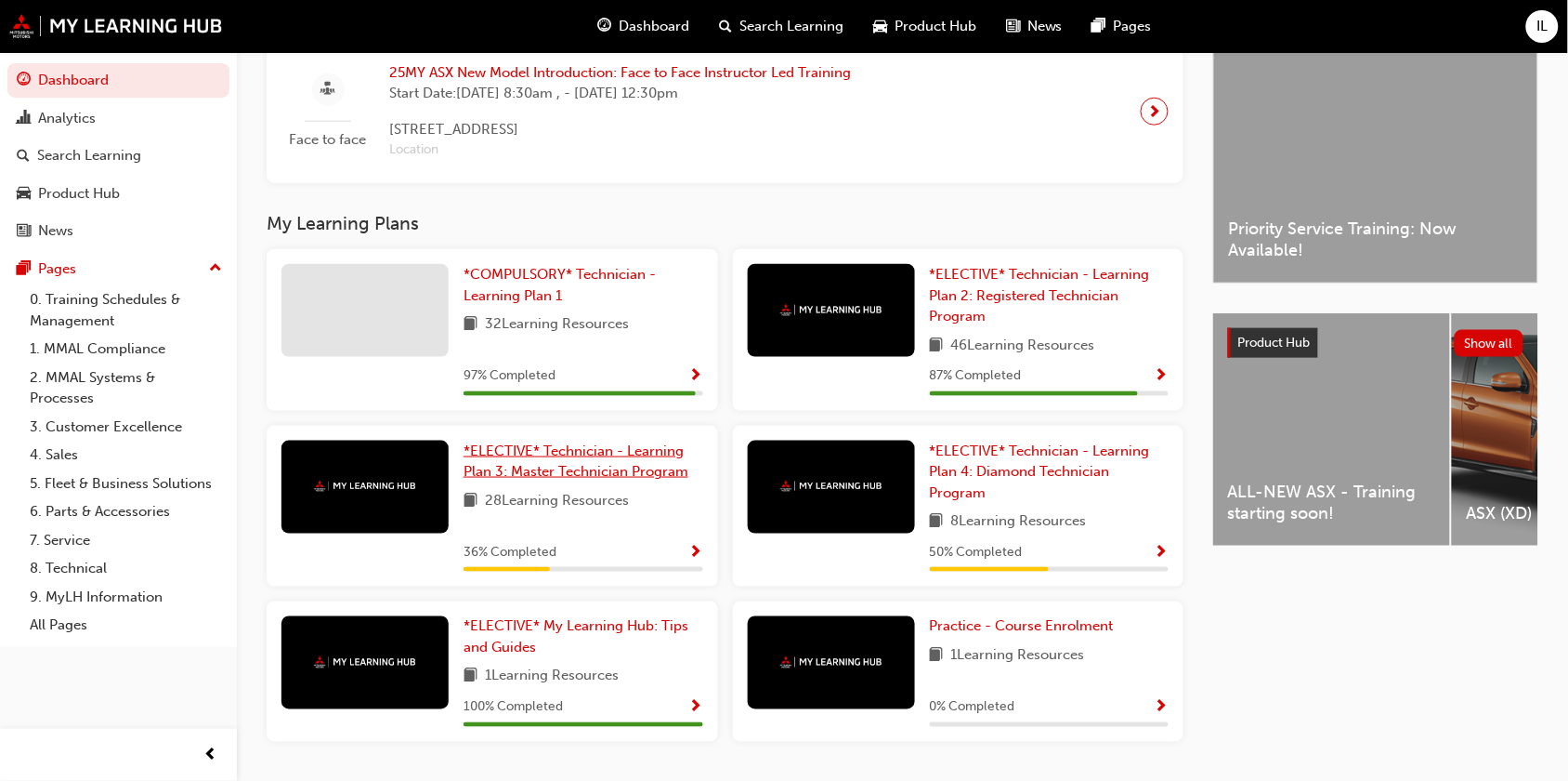
click at [563, 481] on span "*ELECTIVE* Technician - Learning Plan 3: Master Technician Program" at bounding box center [576, 461] width 225 height 38
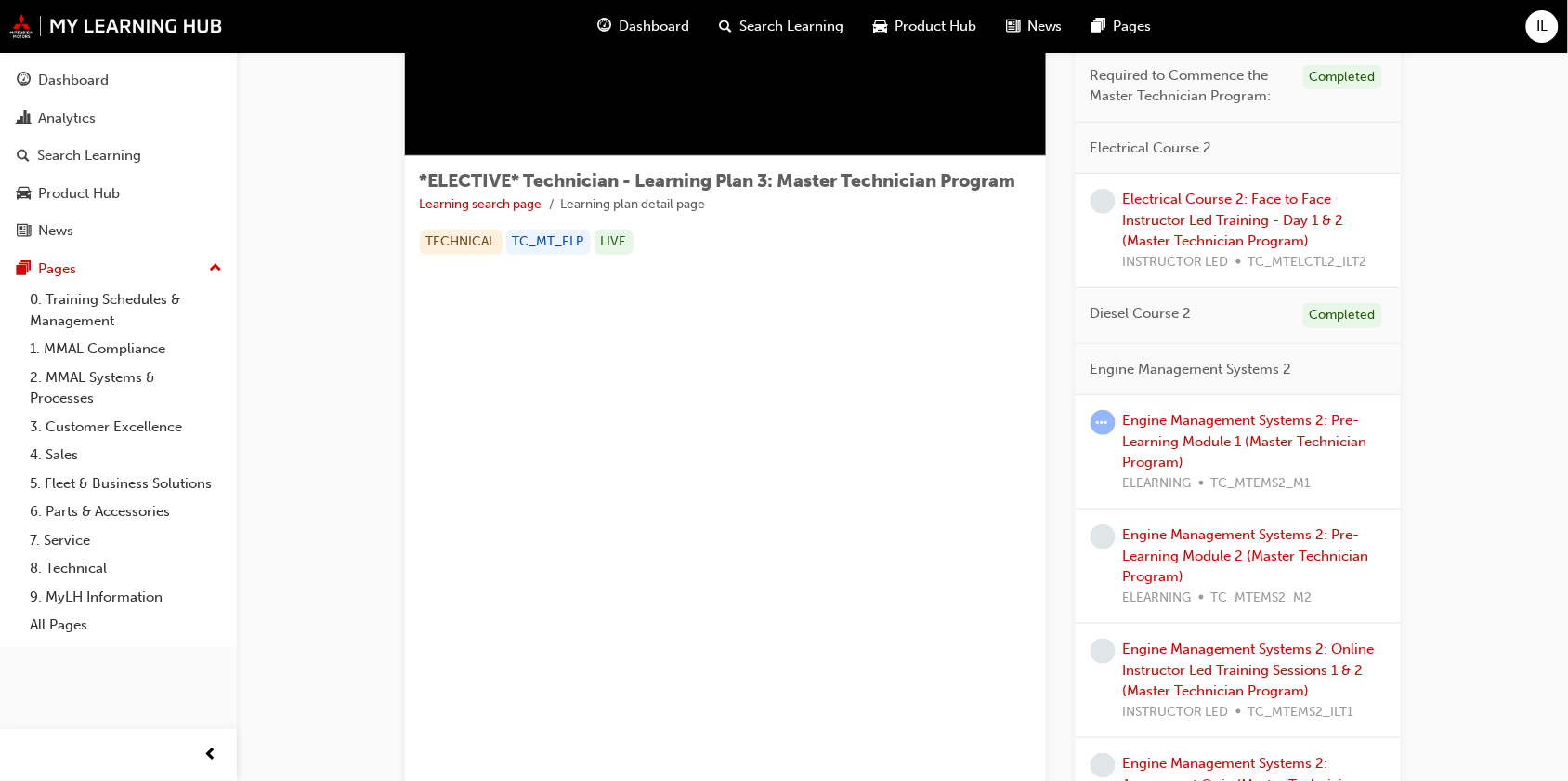
scroll to position [233, 0]
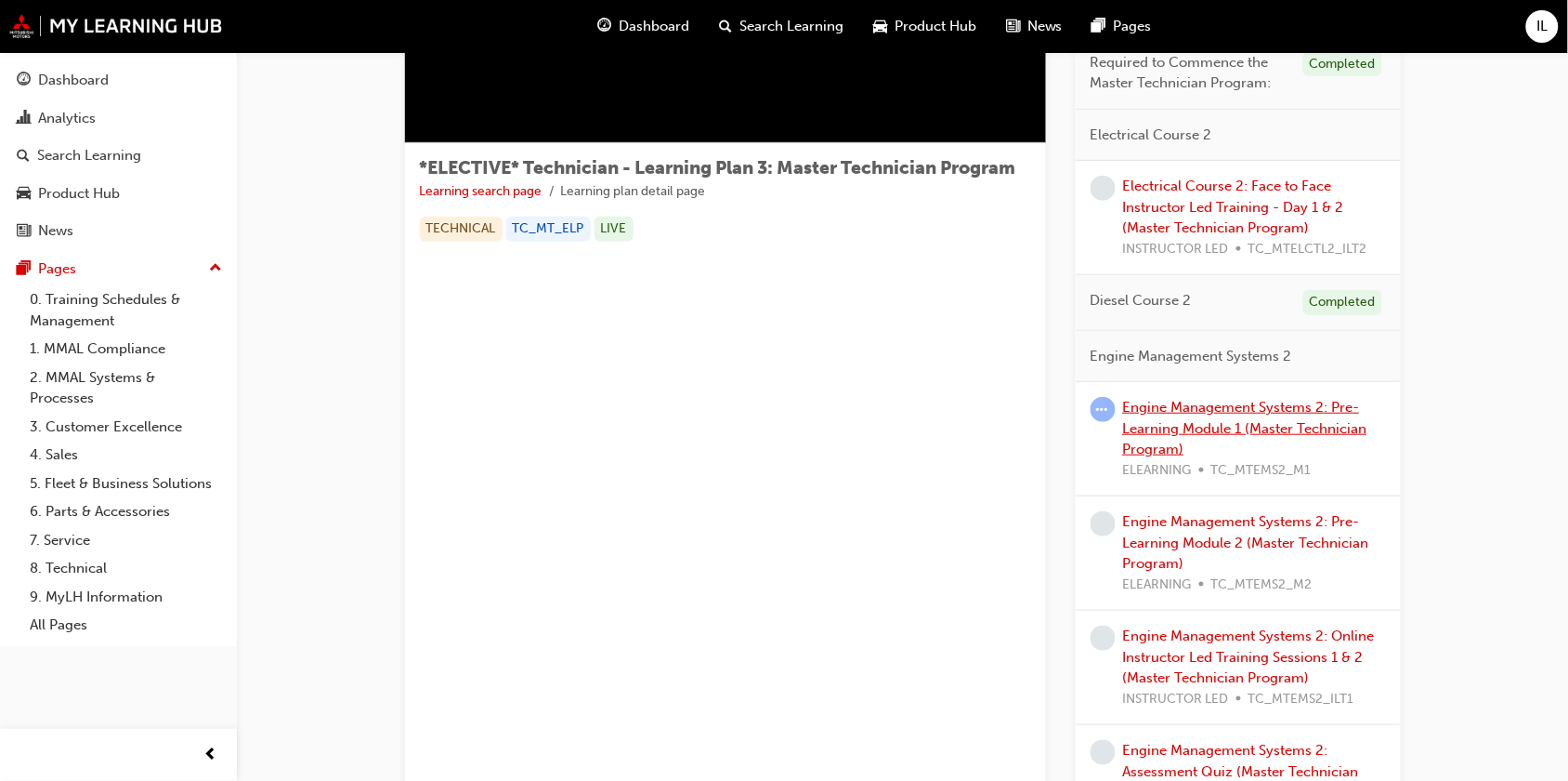
click at [1246, 423] on link "Engine Management Systems 2: Pre-Learning Module 1 (Master Technician Program)" at bounding box center [1245, 428] width 244 height 58
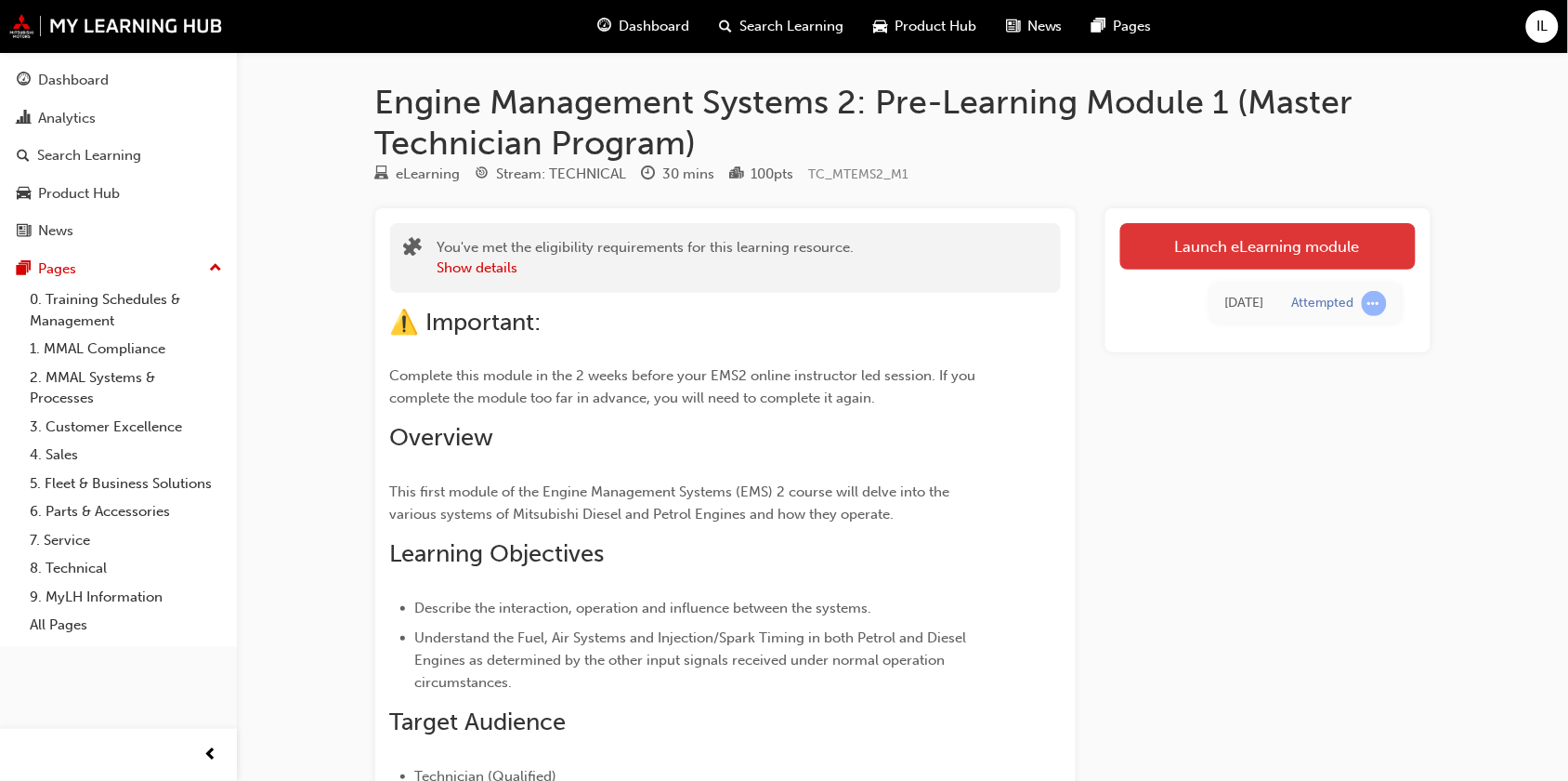
click at [1250, 243] on link "Launch eLearning module" at bounding box center [1268, 246] width 295 height 47
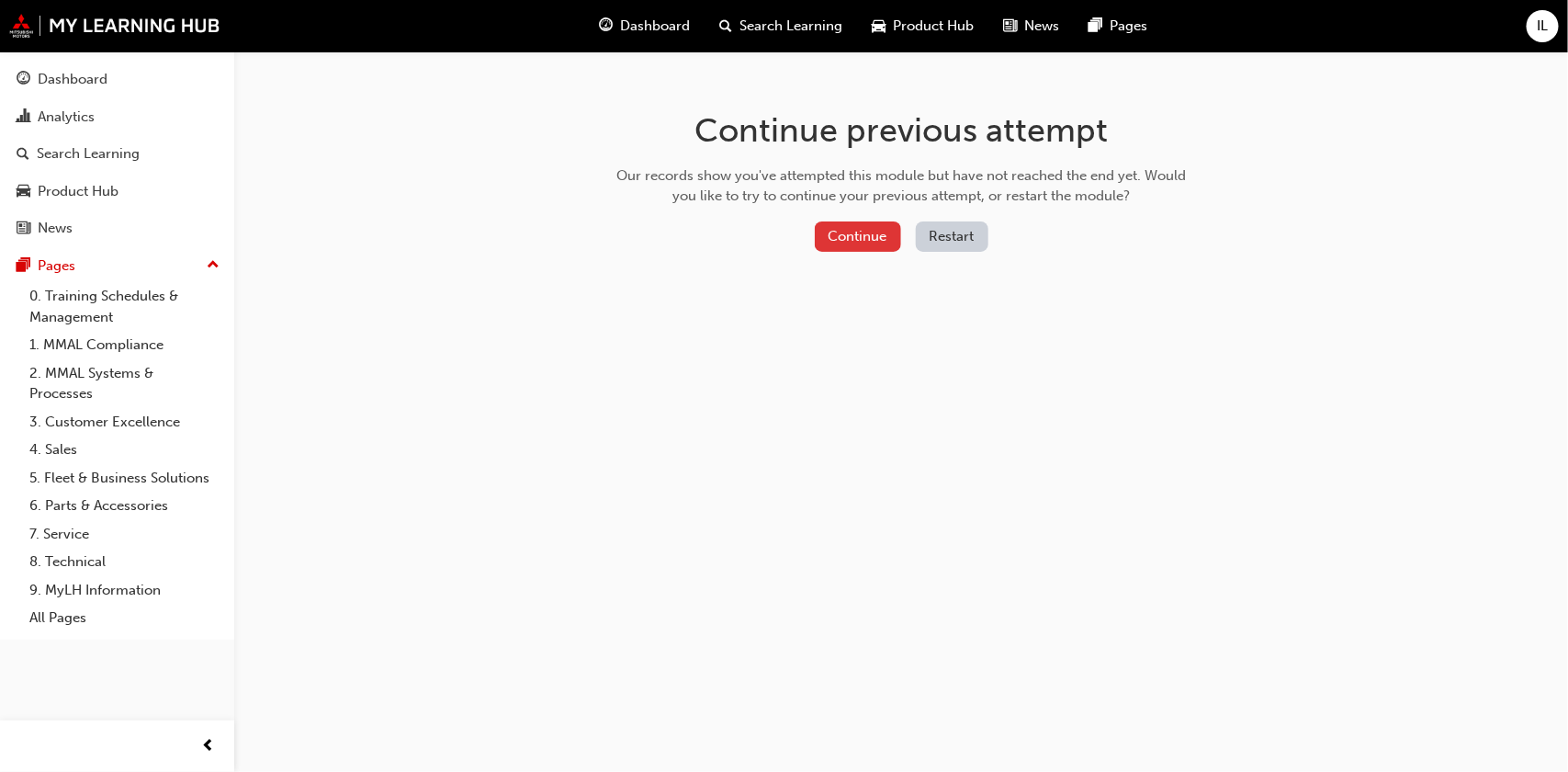
click at [874, 232] on button "Continue" at bounding box center [858, 237] width 86 height 31
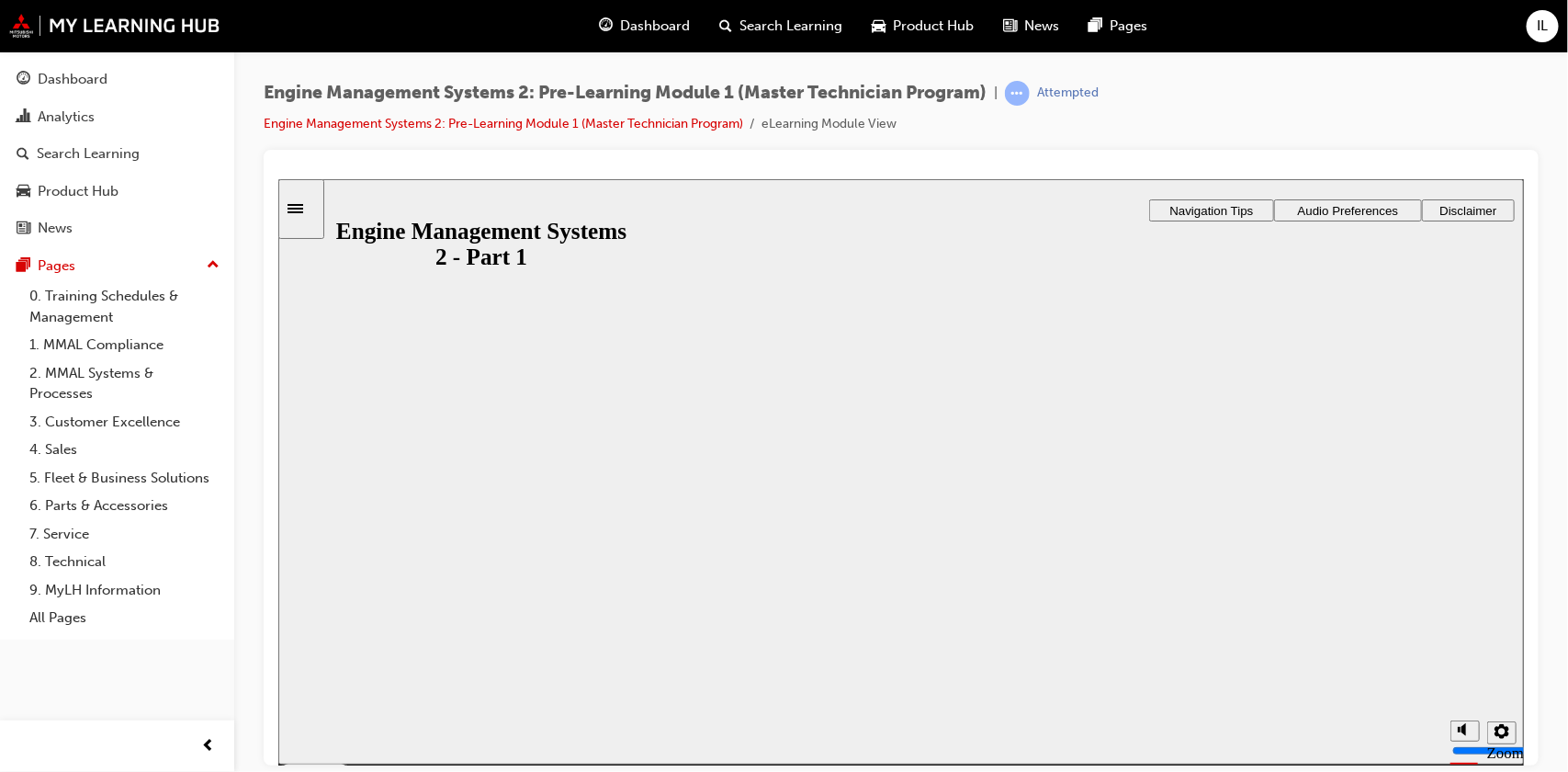
click at [350, 761] on button "Resume" at bounding box center [314, 772] width 73 height 24
